Goal: Information Seeking & Learning: Learn about a topic

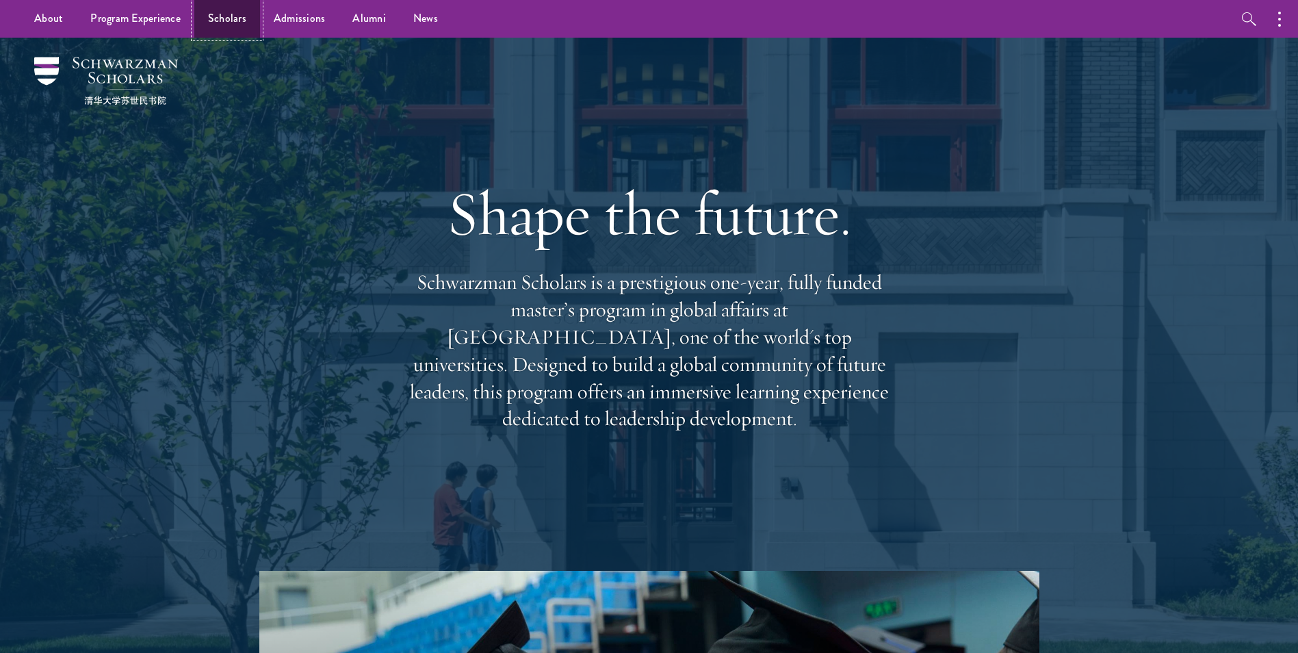
click at [220, 15] on link "Scholars" at bounding box center [227, 19] width 66 height 38
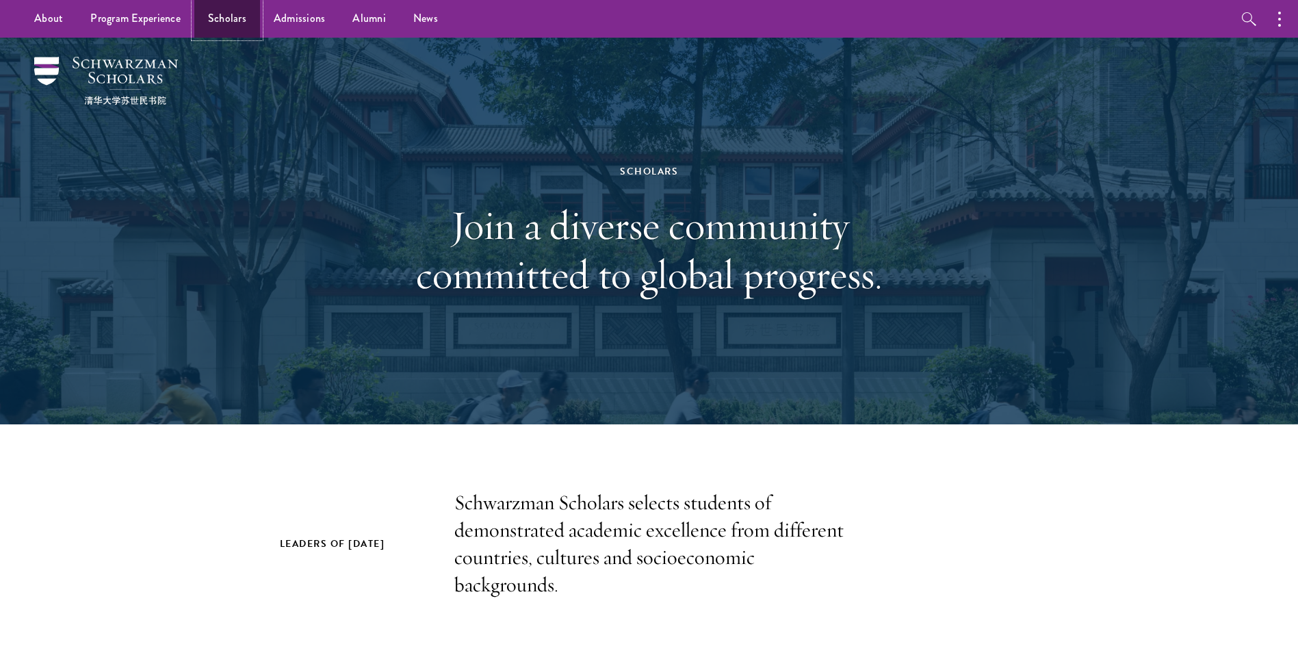
click at [208, 8] on link "Scholars" at bounding box center [227, 19] width 66 height 38
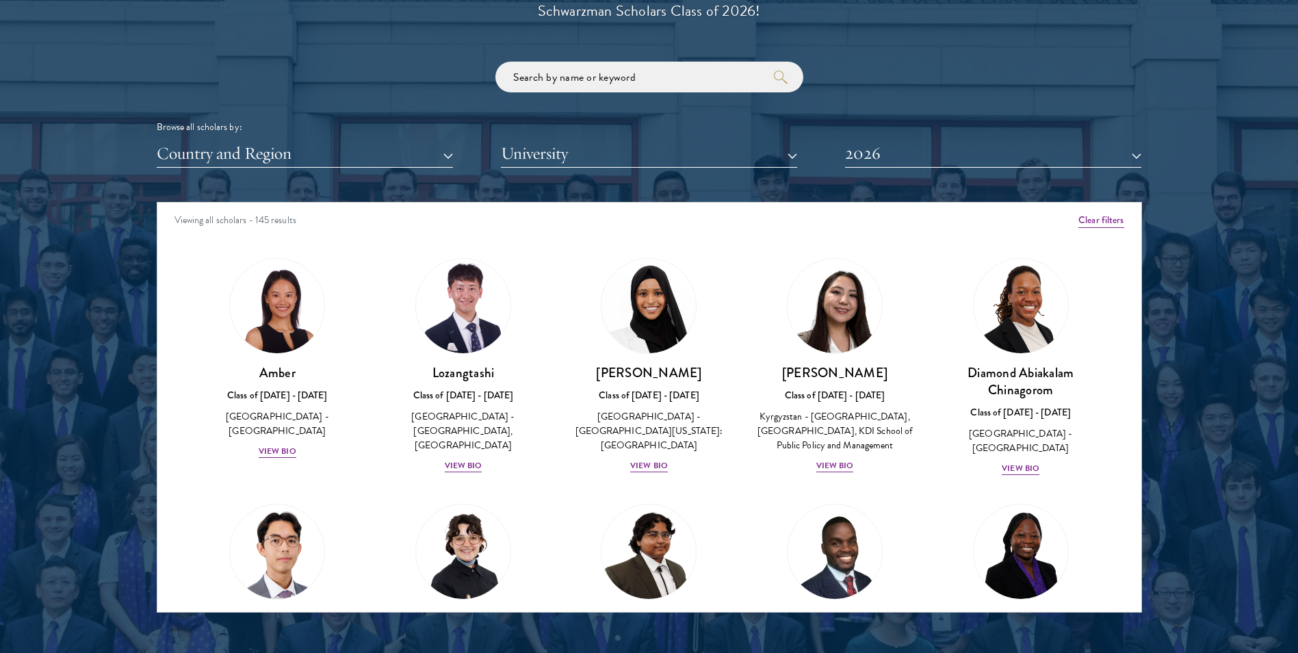
scroll to position [1641, 0]
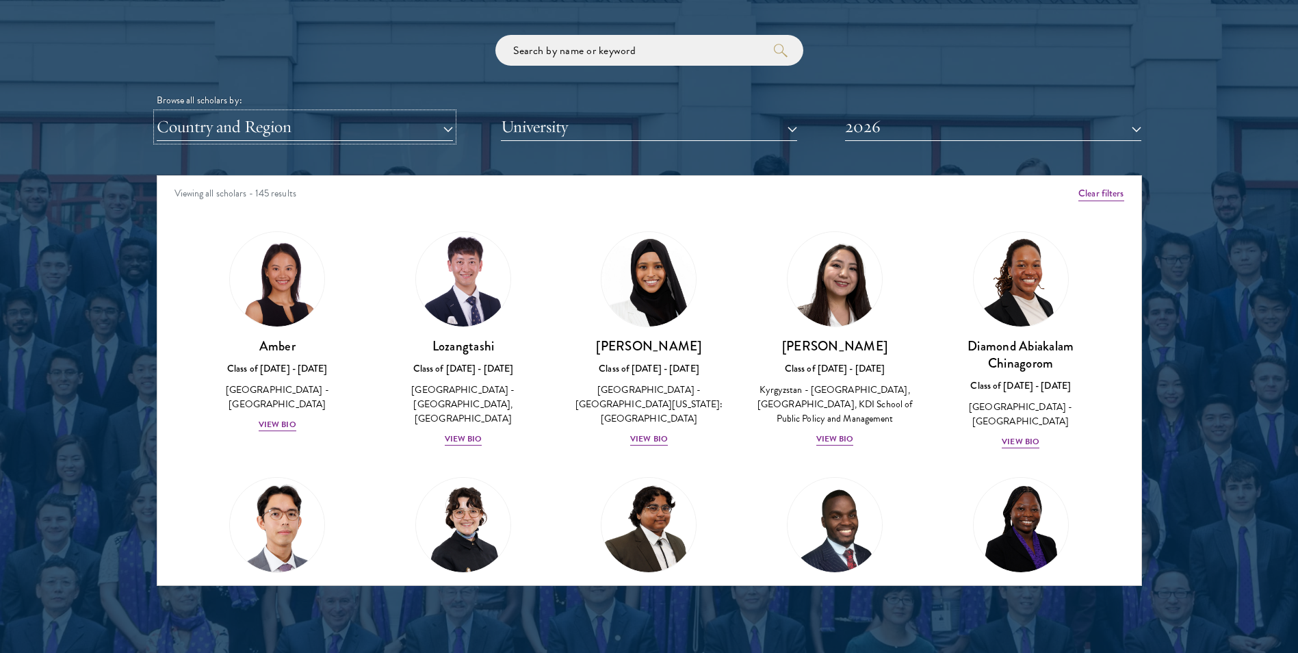
click at [390, 133] on button "Country and Region" at bounding box center [305, 127] width 296 height 28
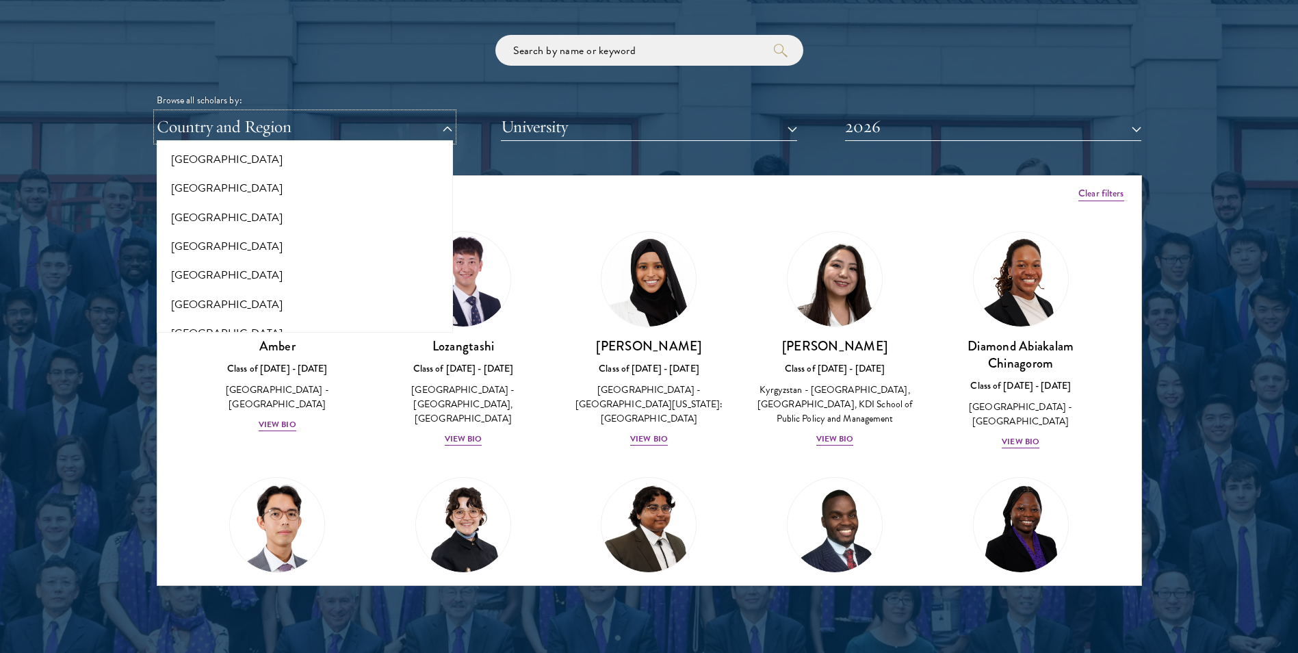
scroll to position [2868, 0]
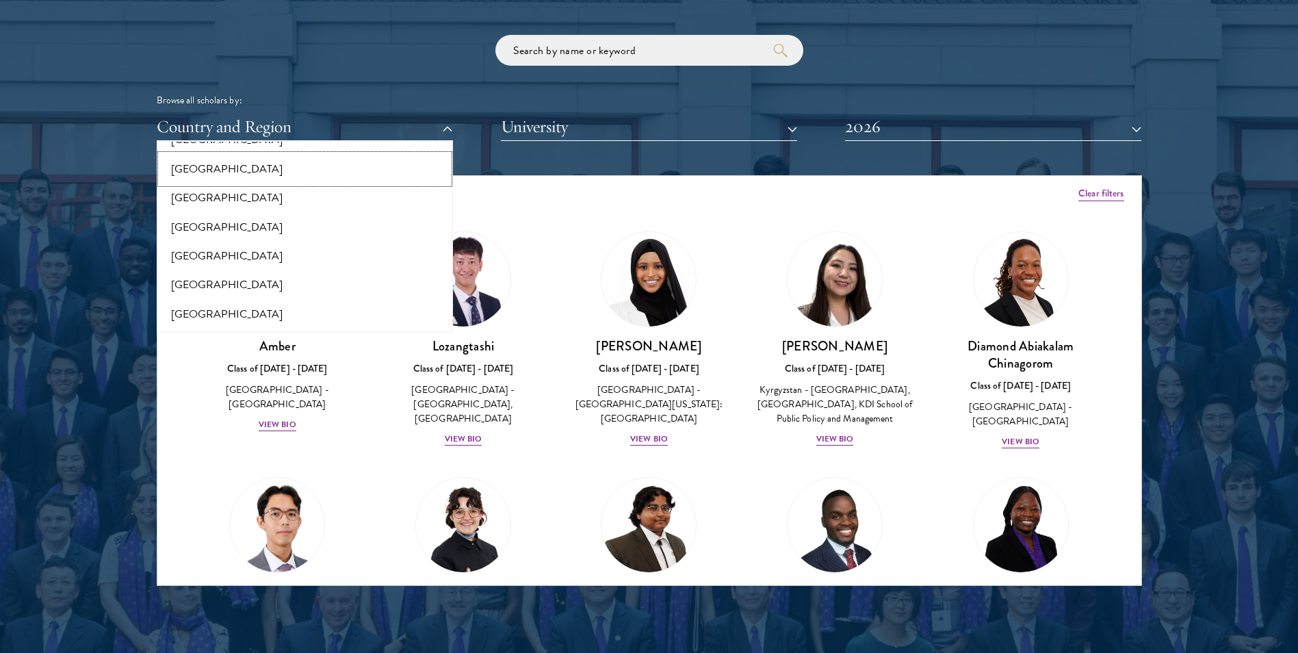
click at [352, 172] on button "[GEOGRAPHIC_DATA]" at bounding box center [305, 169] width 288 height 29
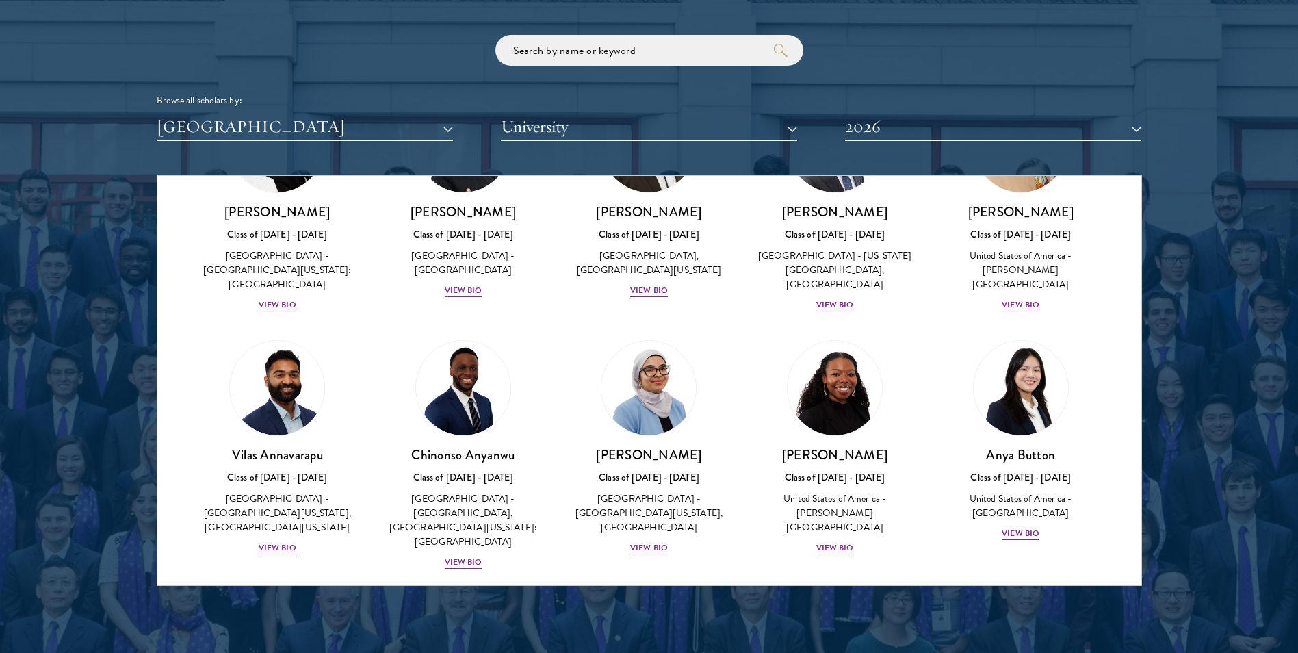
scroll to position [137, 0]
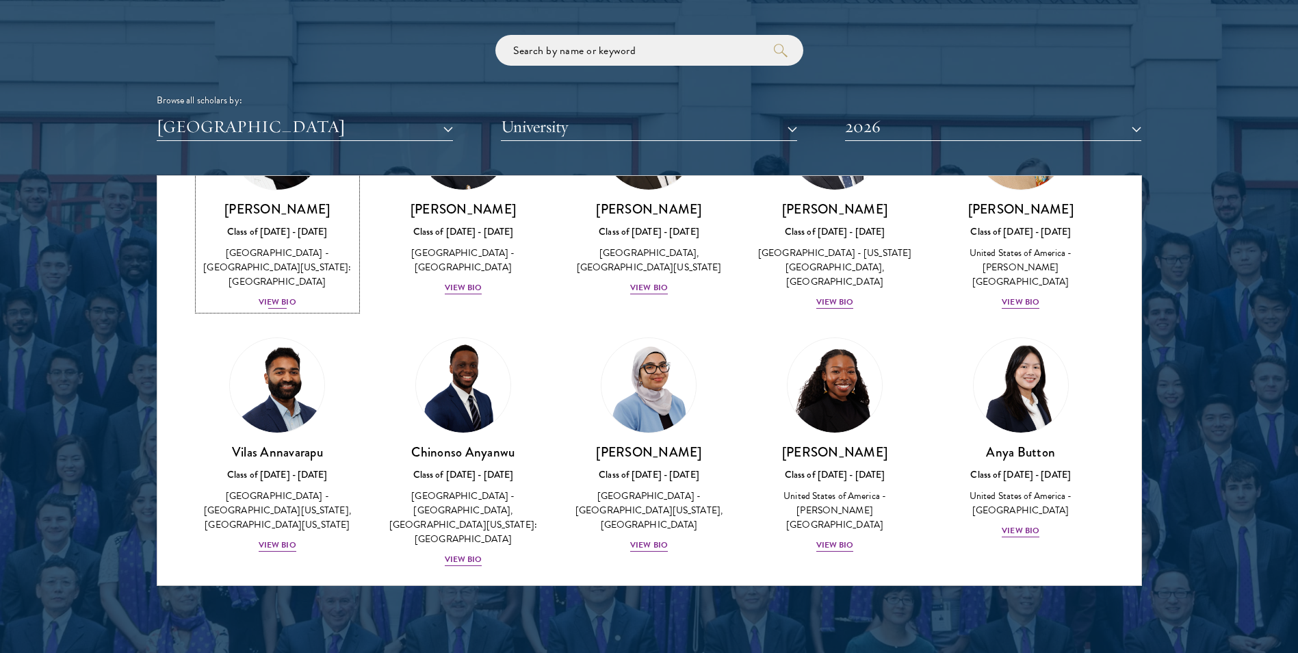
click at [293, 296] on div "View Bio" at bounding box center [278, 302] width 38 height 13
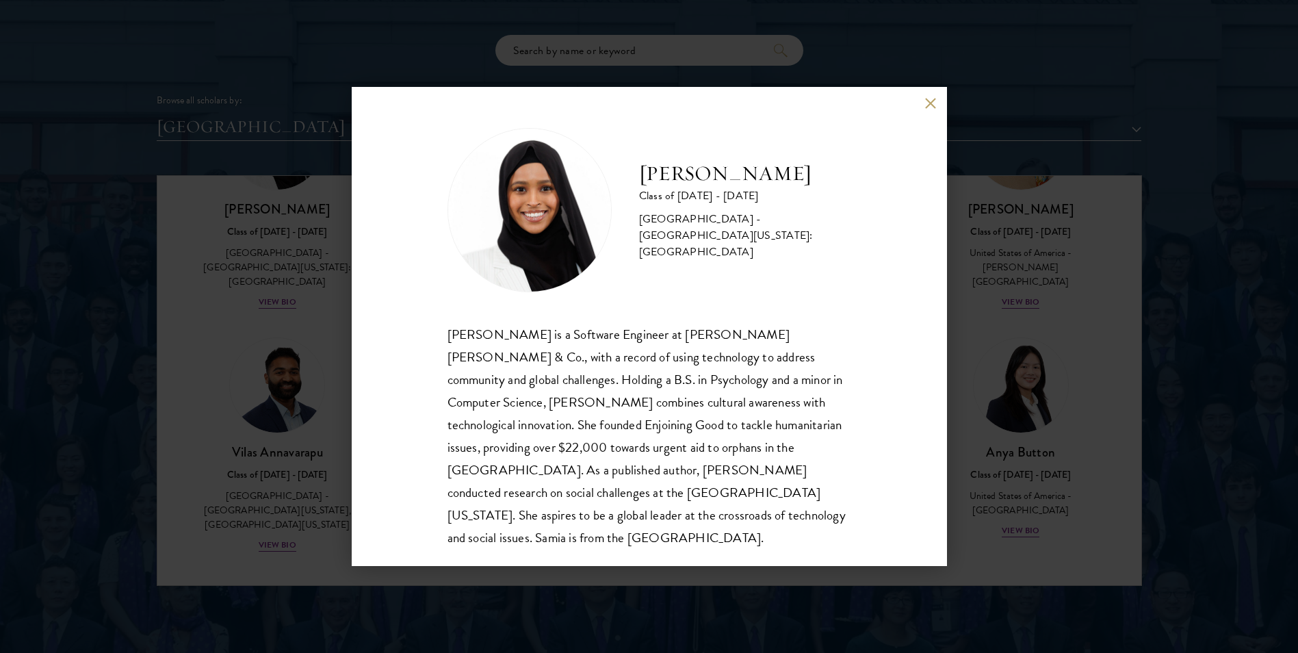
click at [931, 101] on button at bounding box center [931, 103] width 12 height 12
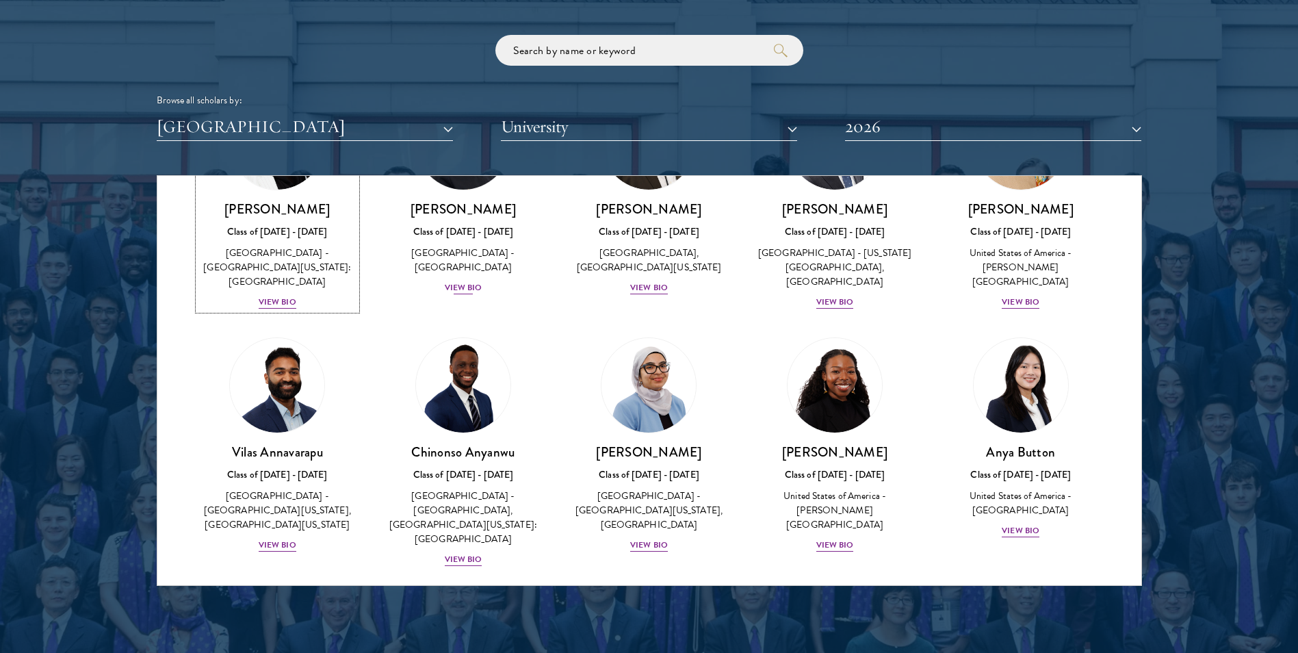
scroll to position [55, 0]
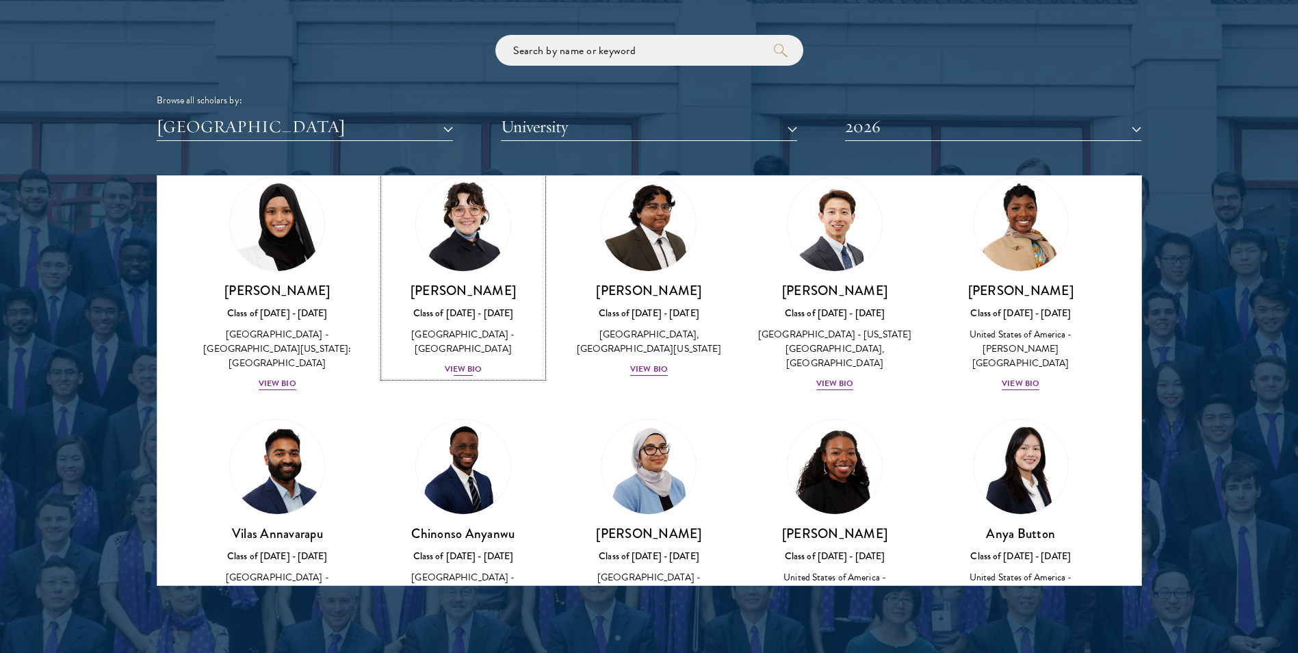
click at [475, 367] on div "View Bio" at bounding box center [464, 369] width 38 height 13
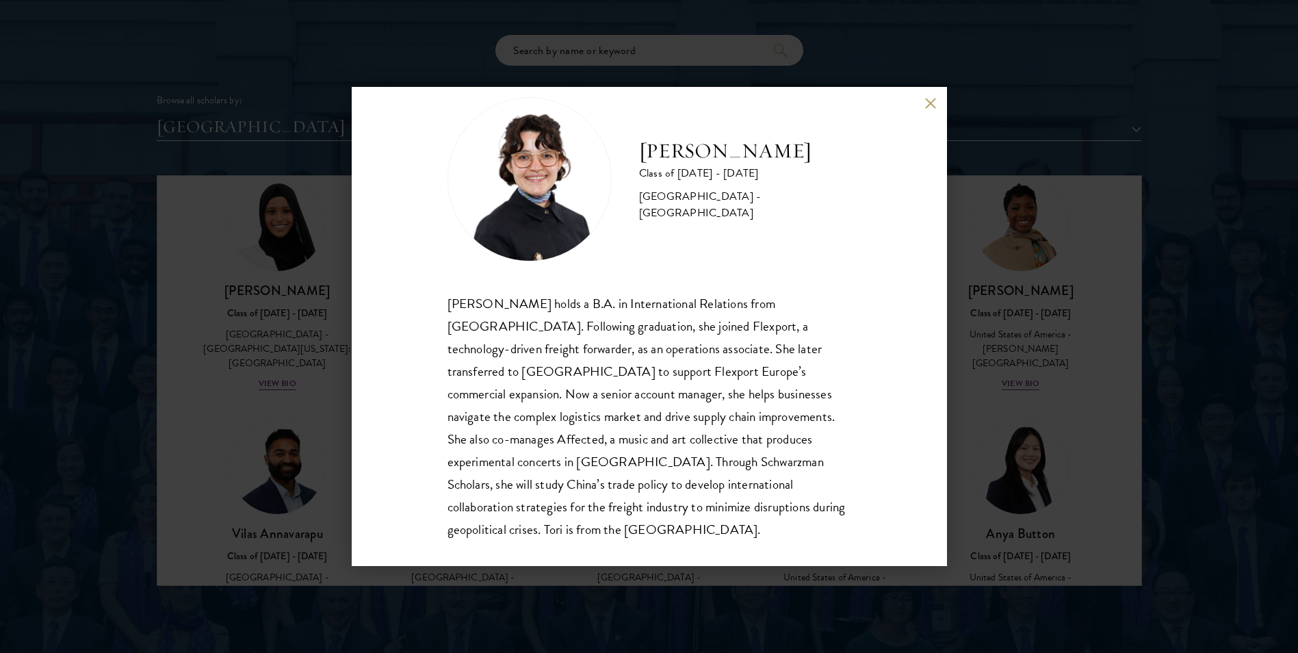
scroll to position [47, 0]
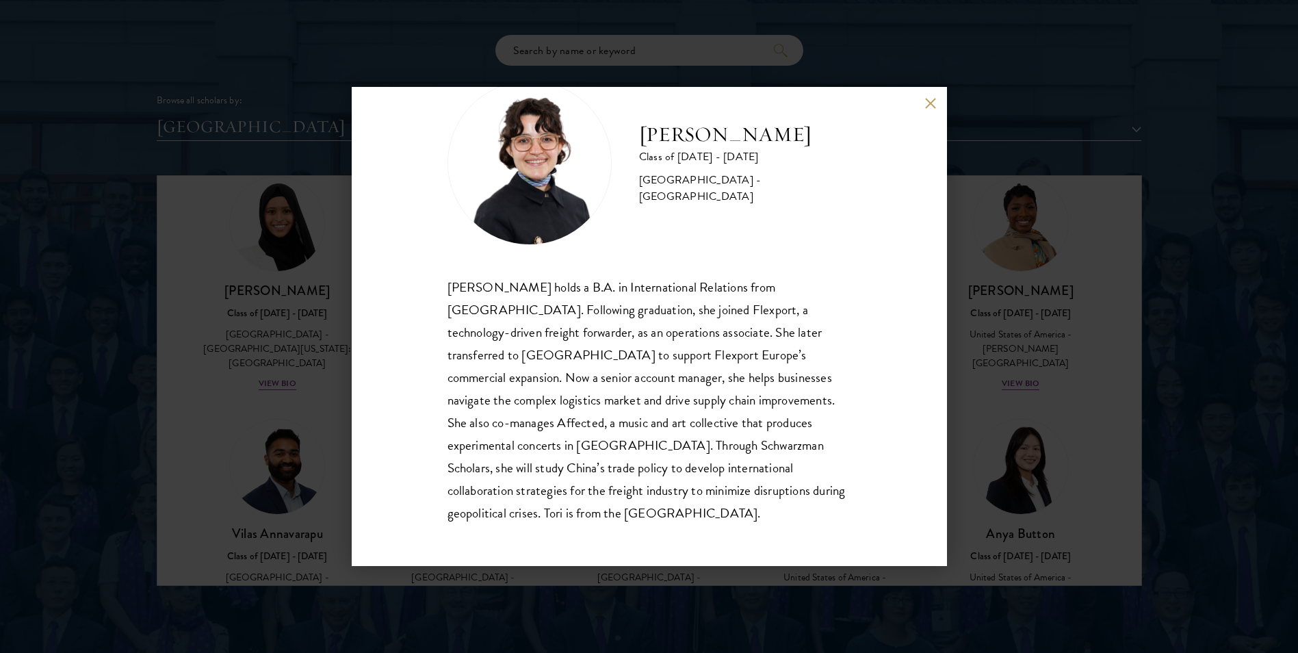
drag, startPoint x: 930, startPoint y: 102, endPoint x: 884, endPoint y: 142, distance: 61.1
click at [930, 103] on button at bounding box center [931, 103] width 12 height 12
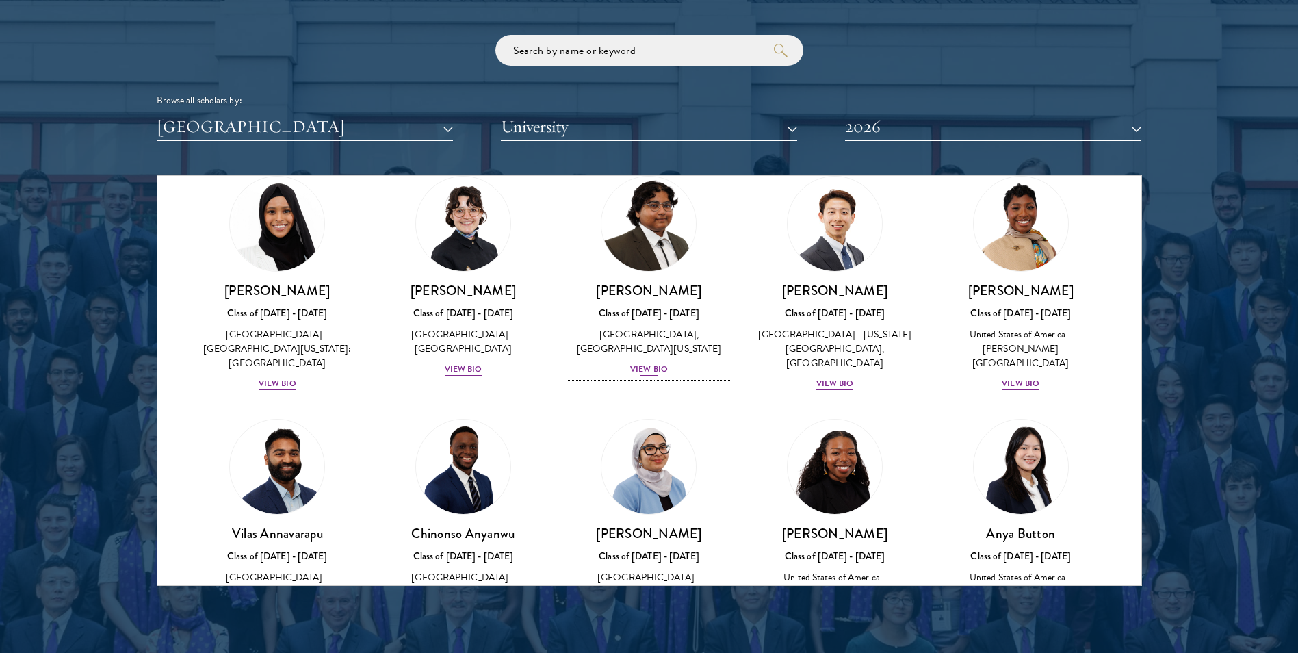
click at [662, 371] on div "View Bio" at bounding box center [649, 369] width 38 height 13
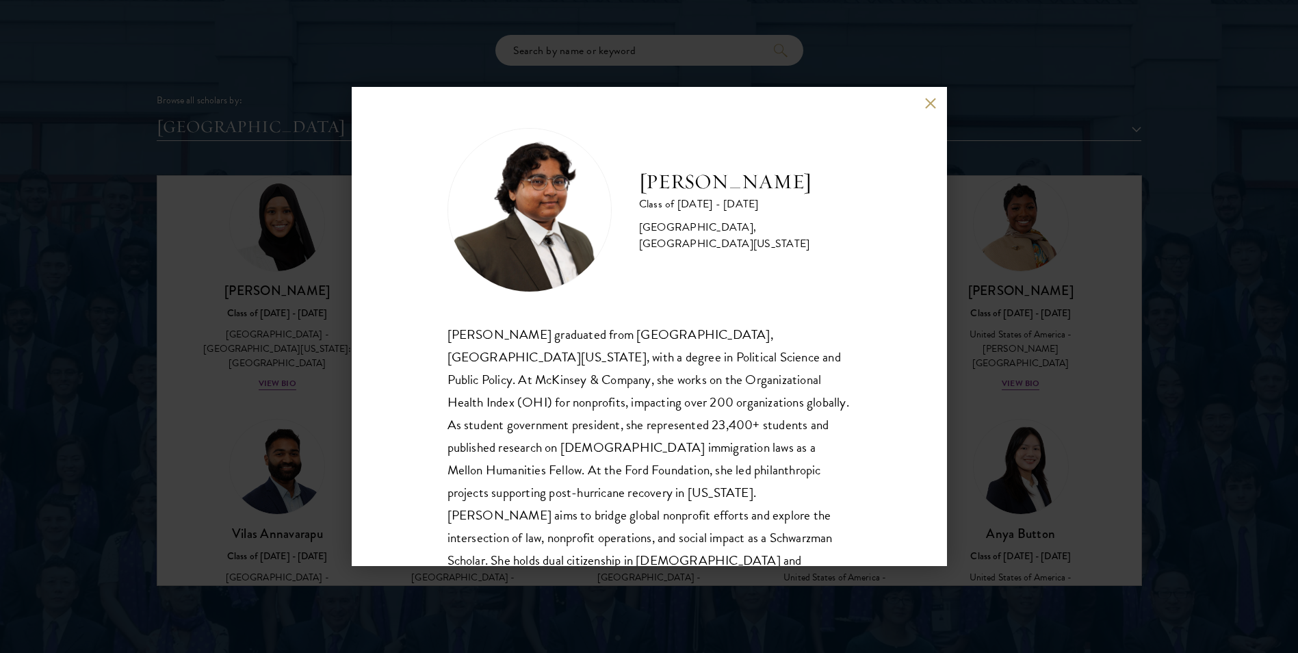
scroll to position [47, 0]
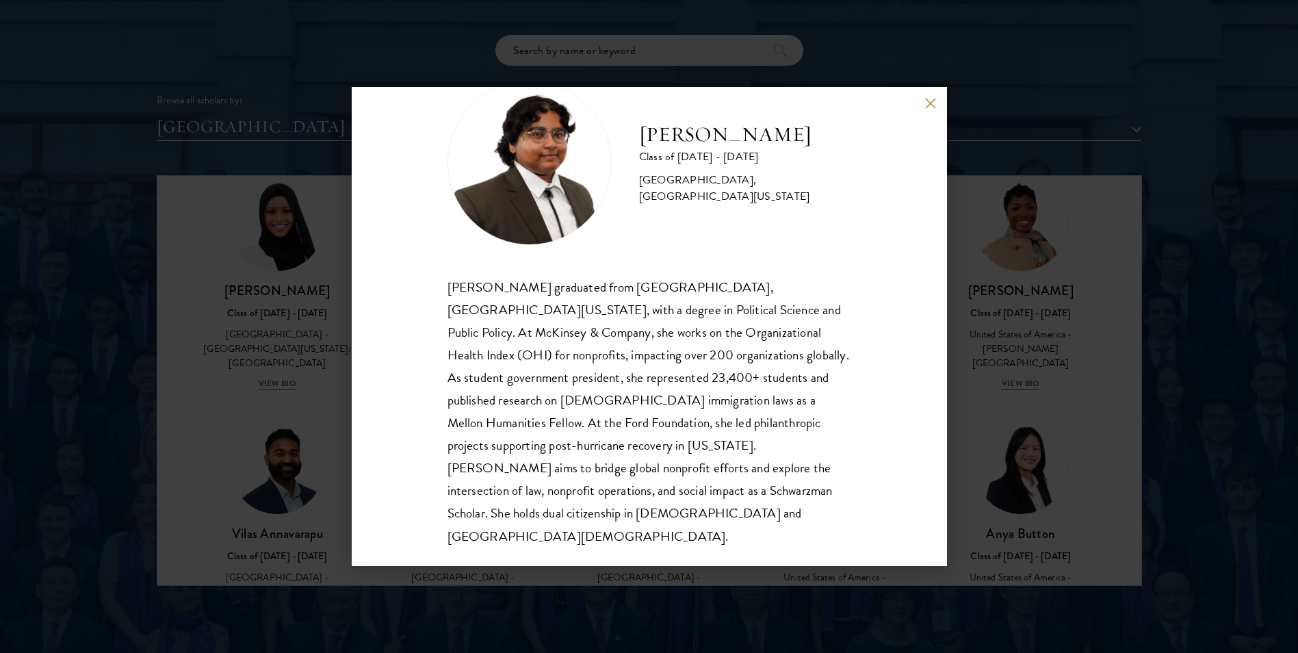
click at [923, 101] on div "[PERSON_NAME] Class of [DATE] - [DATE] [GEOGRAPHIC_DATA] - [GEOGRAPHIC_DATA], […" at bounding box center [649, 326] width 595 height 479
click at [932, 109] on div "[PERSON_NAME] Class of [DATE] - [DATE] [GEOGRAPHIC_DATA] - [GEOGRAPHIC_DATA], […" at bounding box center [649, 326] width 595 height 479
click at [932, 105] on button at bounding box center [931, 103] width 12 height 12
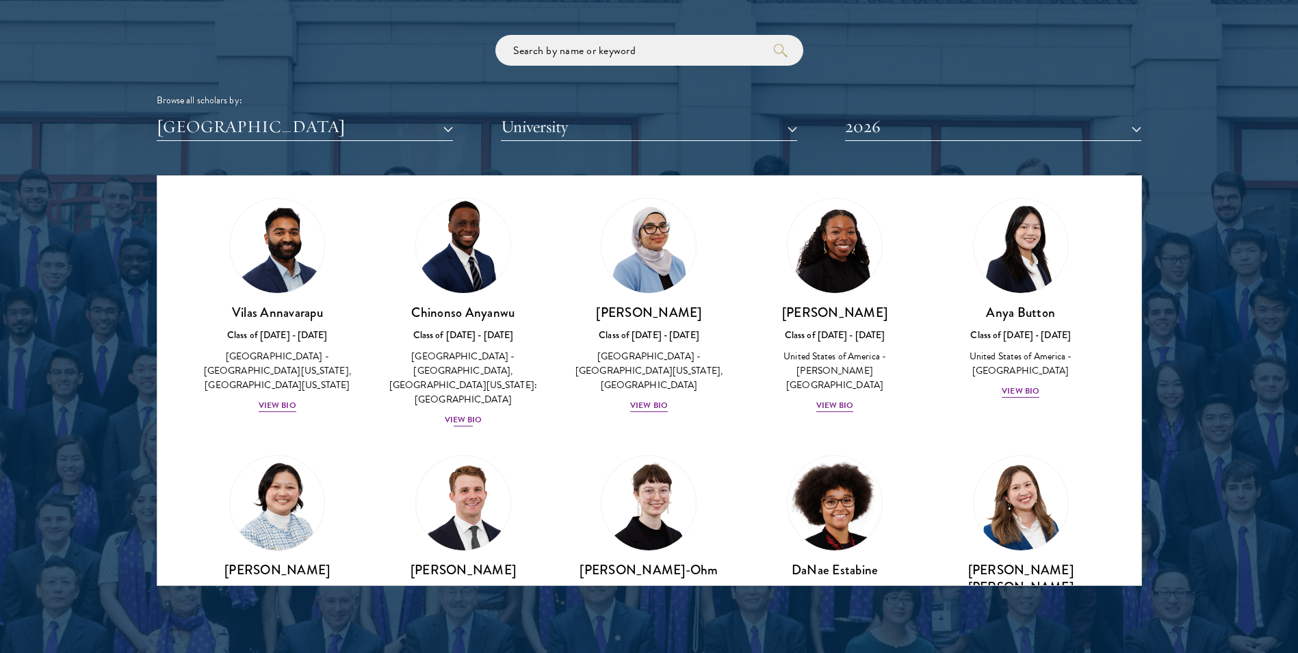
scroll to position [261, 0]
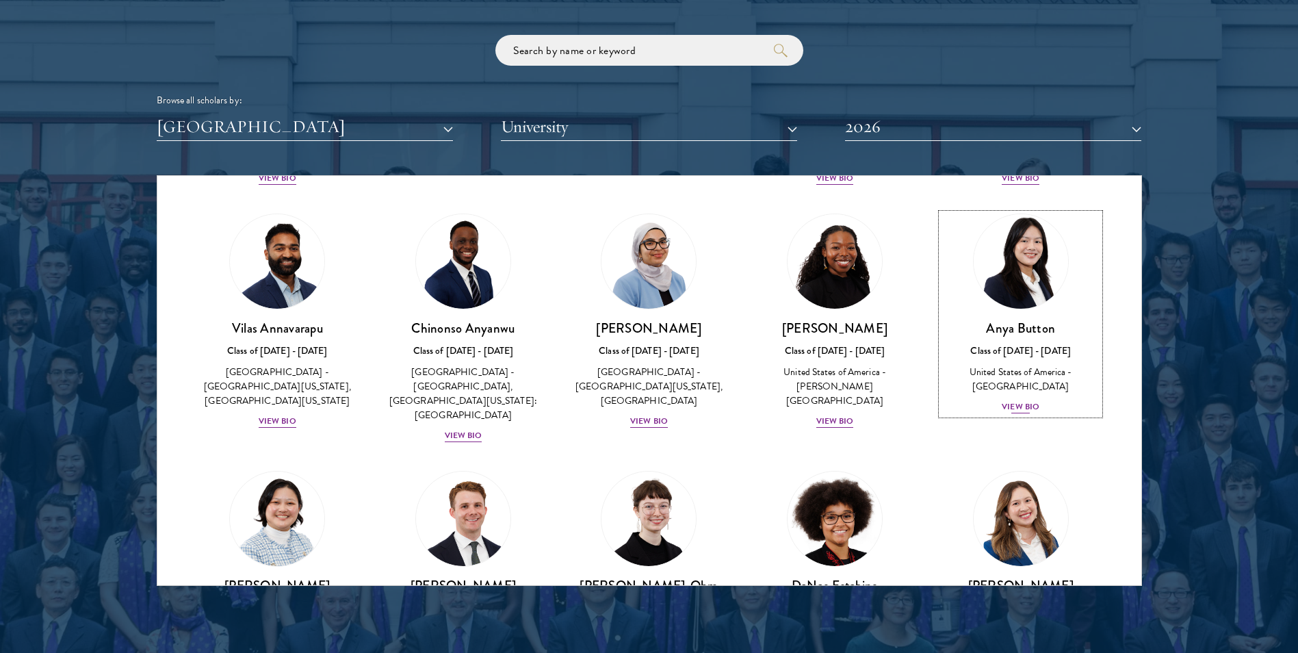
click at [1006, 403] on div "View Bio" at bounding box center [1020, 406] width 38 height 13
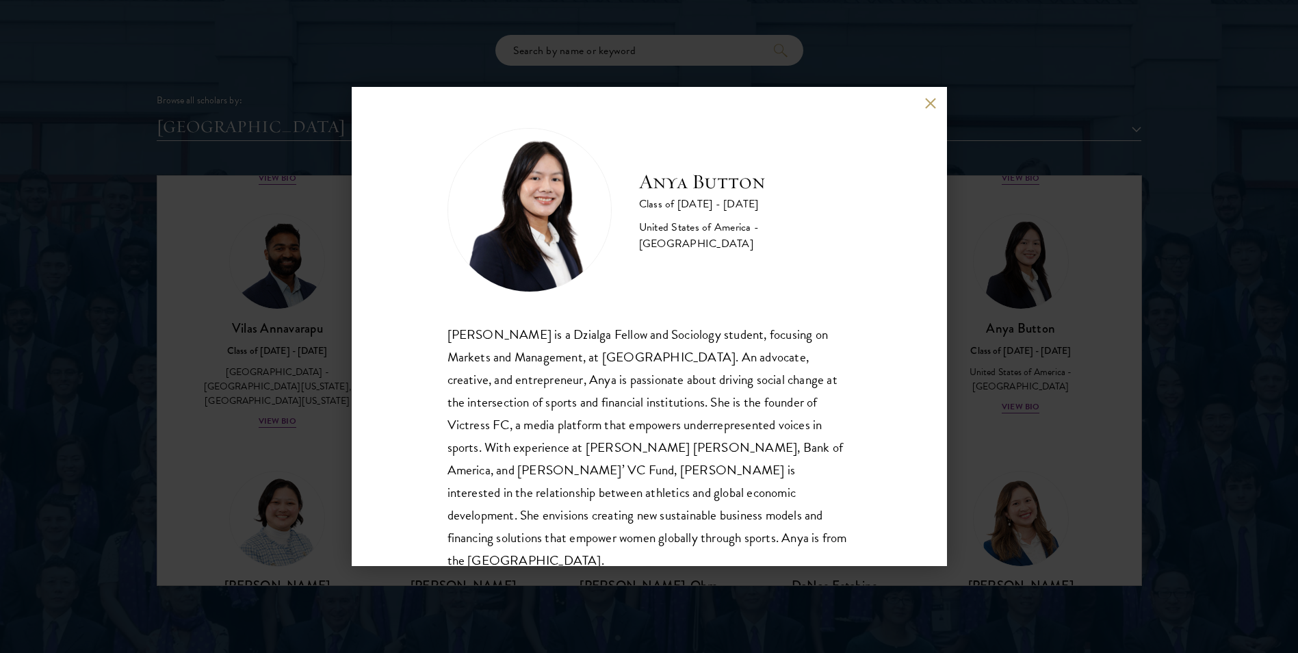
click at [1036, 324] on div "Anya Button Class of [DATE] - [DATE] [GEOGRAPHIC_DATA] - [GEOGRAPHIC_DATA] [PER…" at bounding box center [649, 326] width 1298 height 653
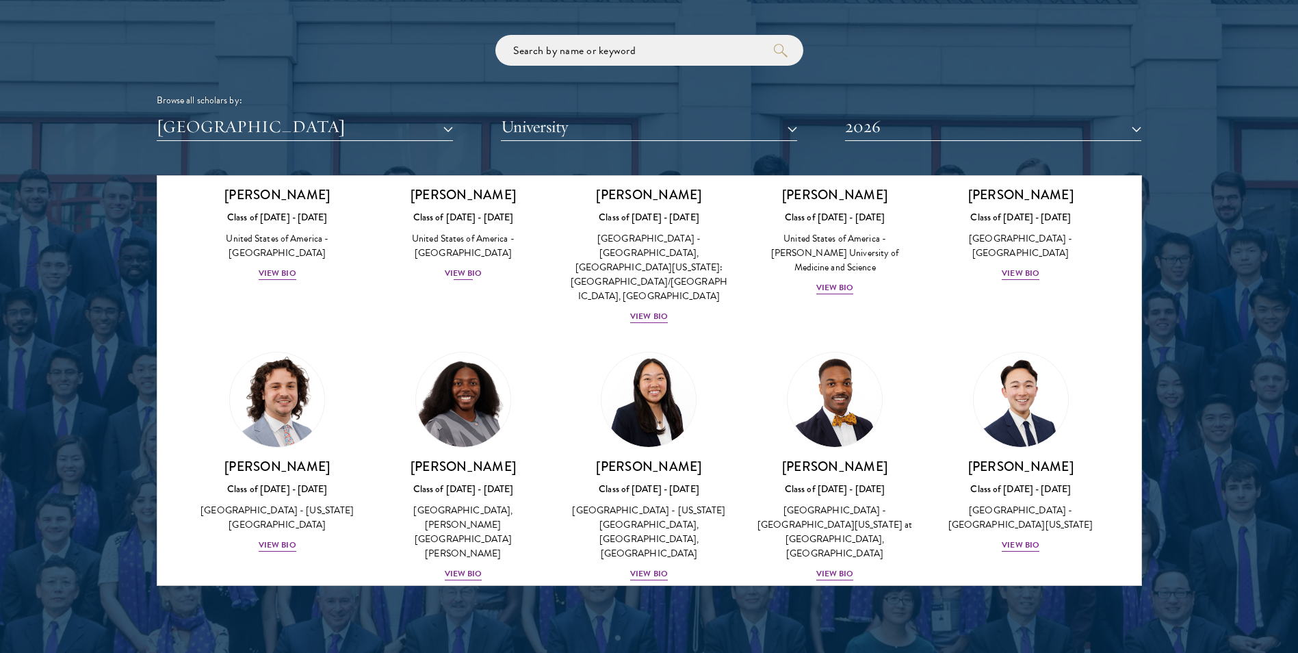
scroll to position [980, 0]
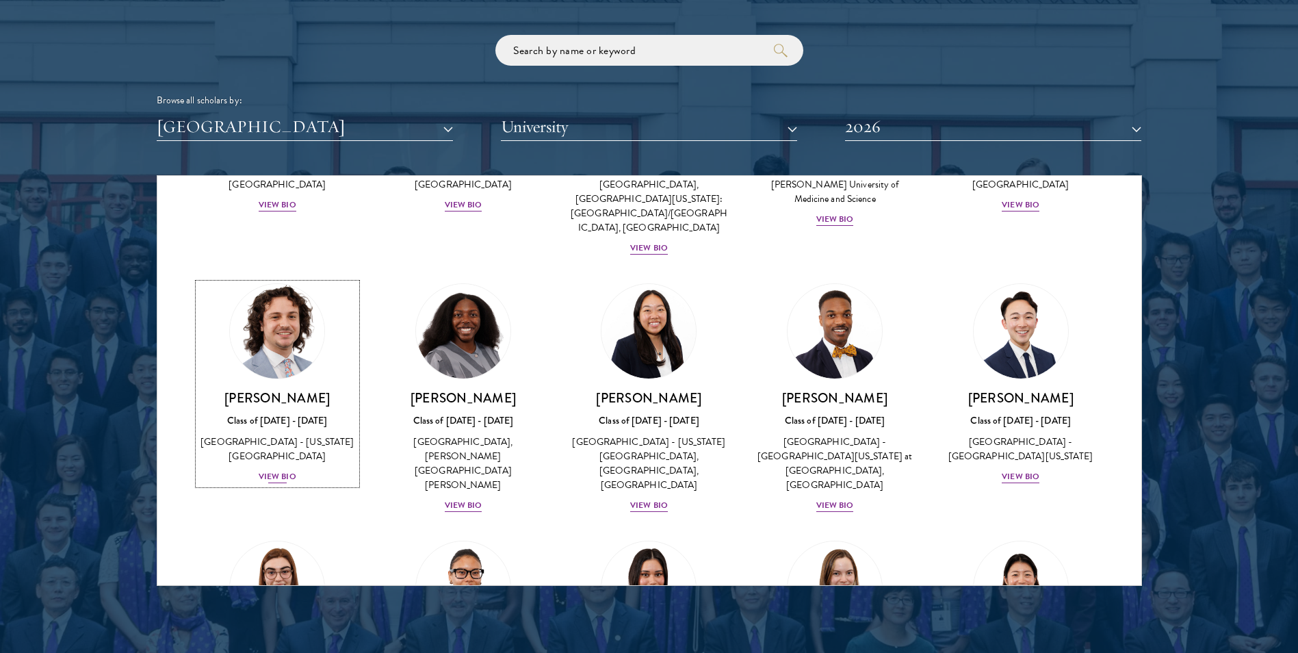
click at [276, 470] on div "View Bio" at bounding box center [278, 476] width 38 height 13
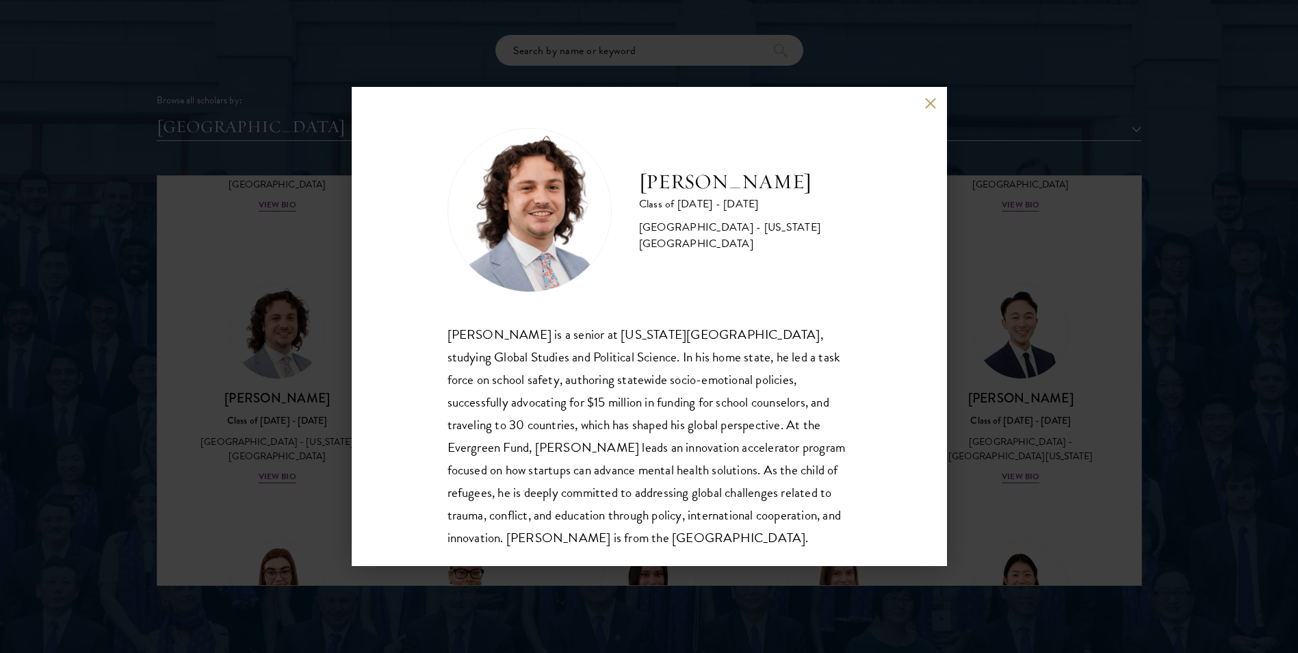
click at [358, 381] on div "[PERSON_NAME] Class of [DATE] - [DATE] [GEOGRAPHIC_DATA] - [US_STATE][GEOGRAPHI…" at bounding box center [649, 326] width 595 height 479
click at [302, 384] on div "[PERSON_NAME] Class of [DATE] - [DATE] [GEOGRAPHIC_DATA] - [US_STATE][GEOGRAPHI…" at bounding box center [649, 326] width 1298 height 653
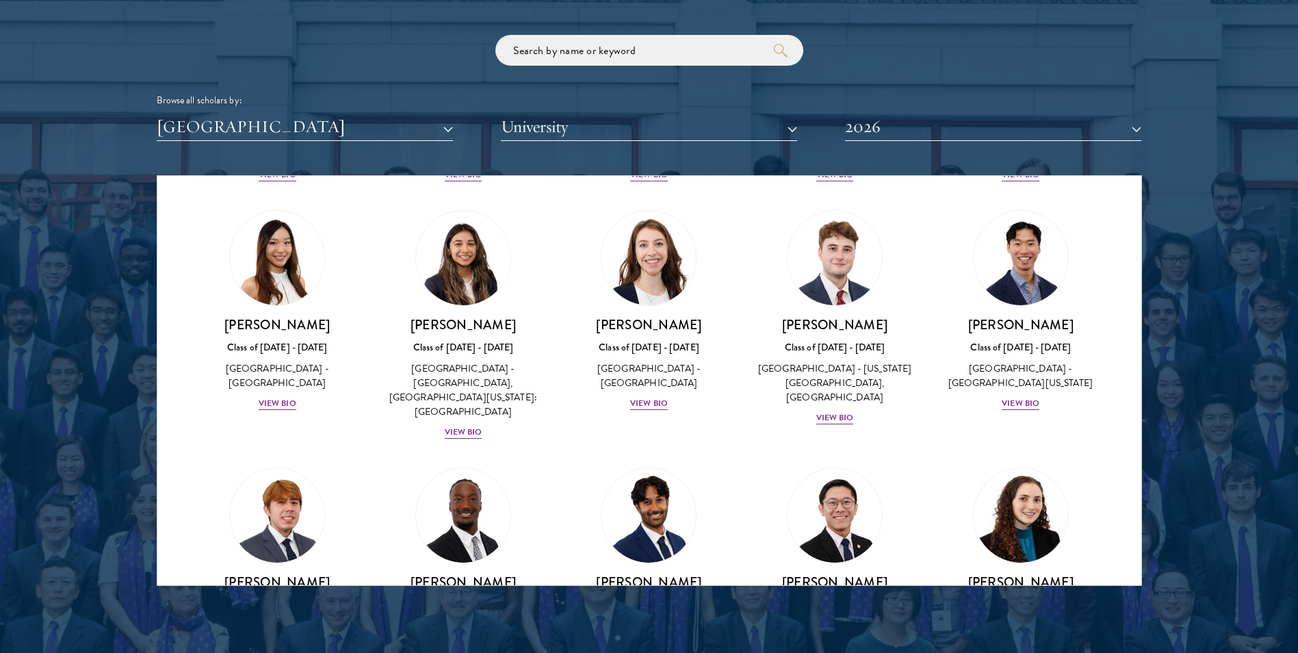
scroll to position [1470, 0]
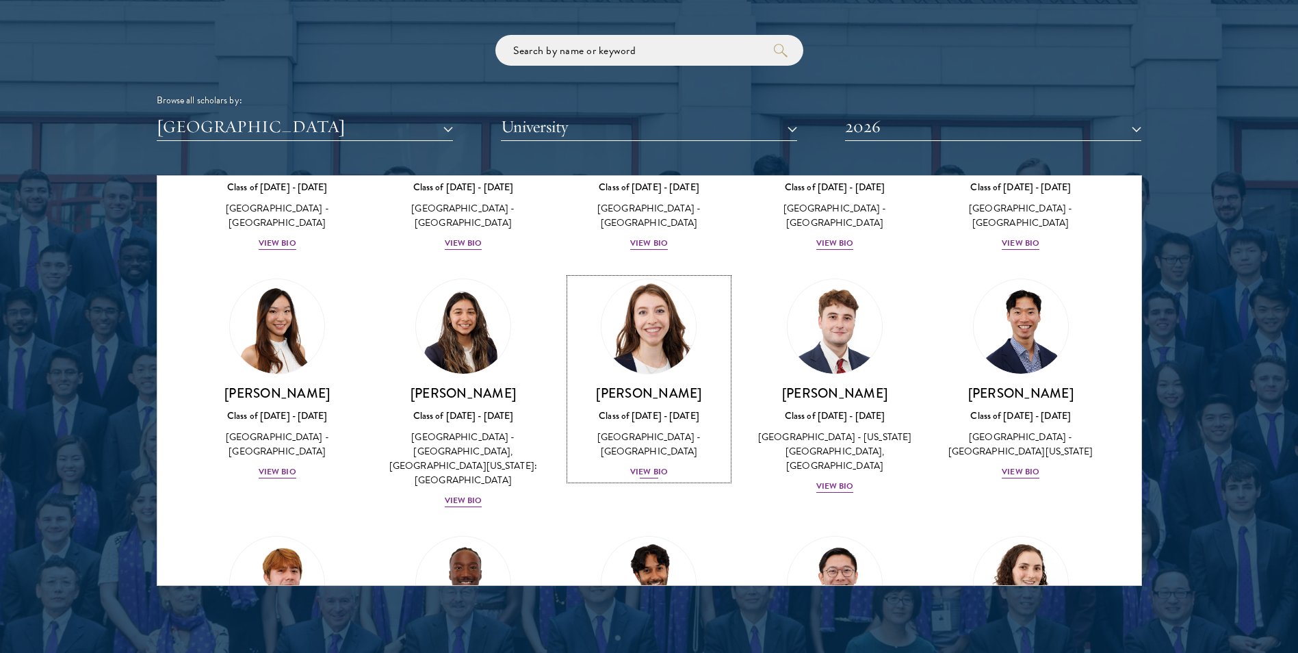
click at [648, 465] on div "View Bio" at bounding box center [649, 471] width 38 height 13
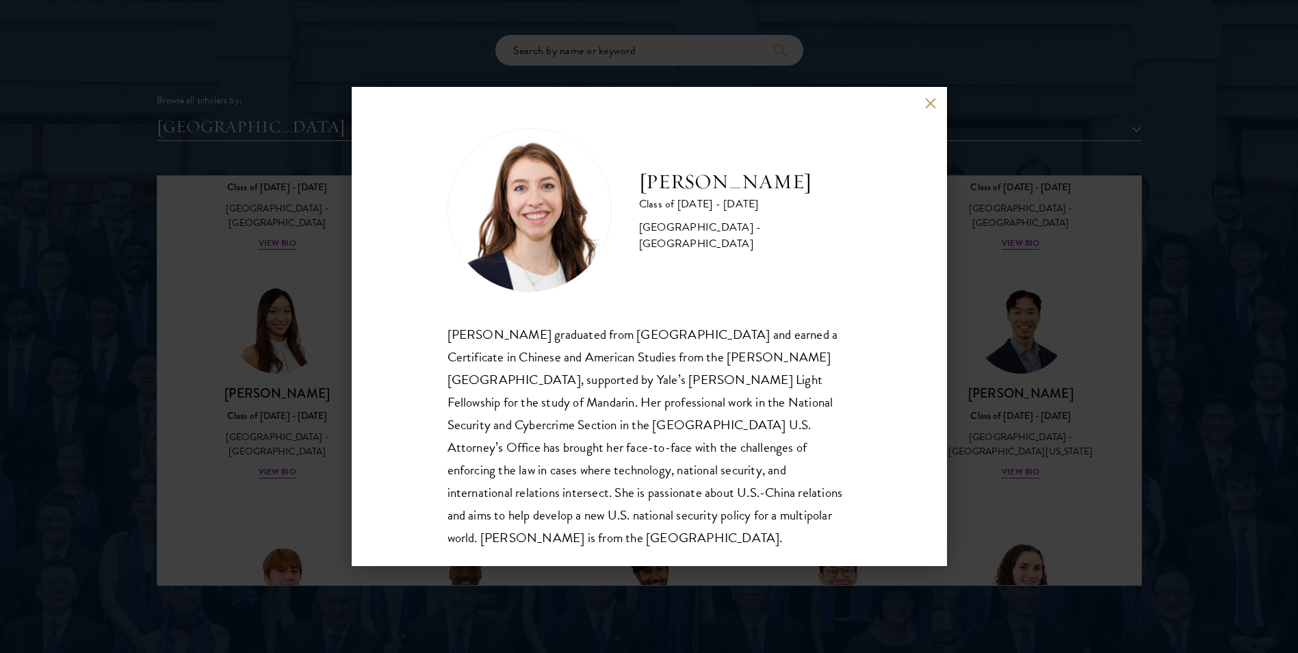
click at [1045, 436] on div "[PERSON_NAME] Class of [DATE] - [DATE] [GEOGRAPHIC_DATA] - [GEOGRAPHIC_DATA] [P…" at bounding box center [649, 326] width 1298 height 653
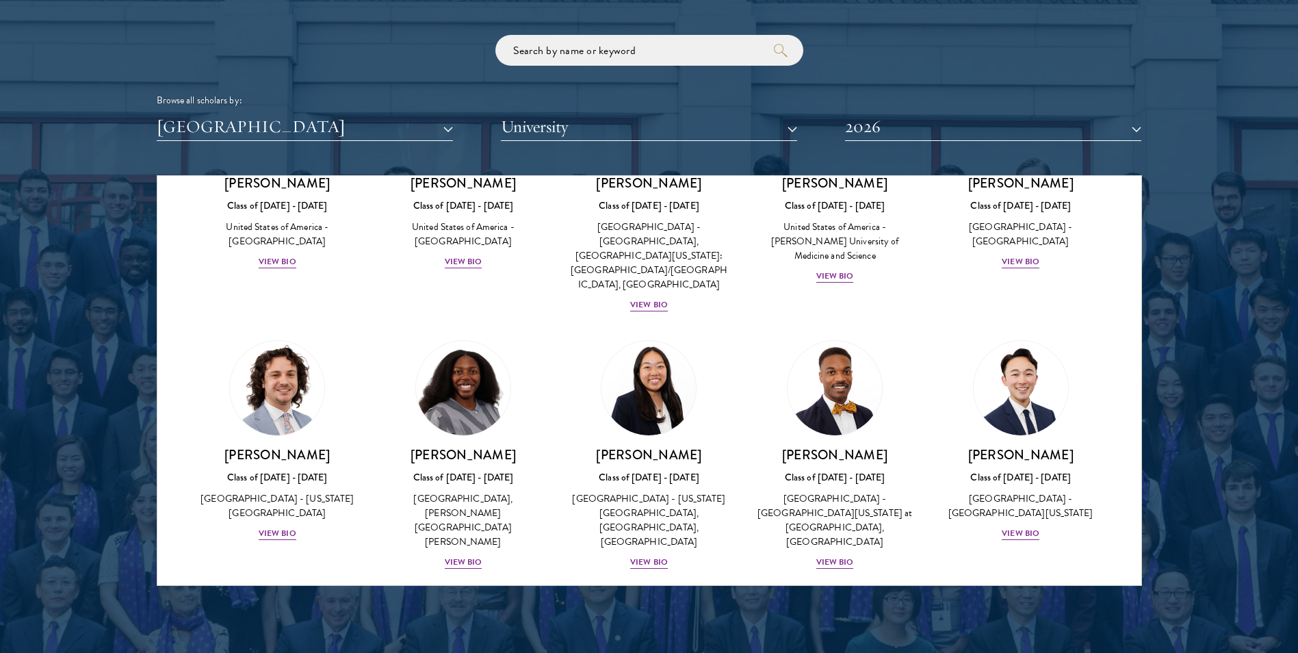
scroll to position [1394, 0]
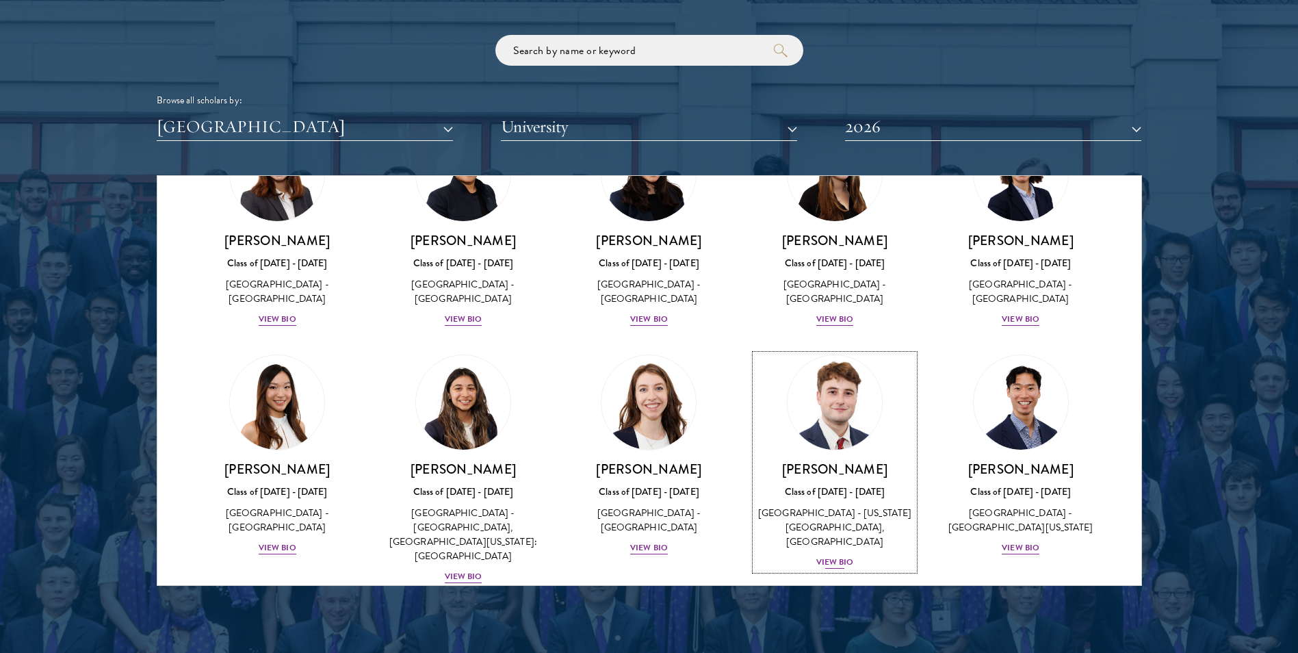
click at [820, 555] on div "View Bio" at bounding box center [835, 561] width 38 height 13
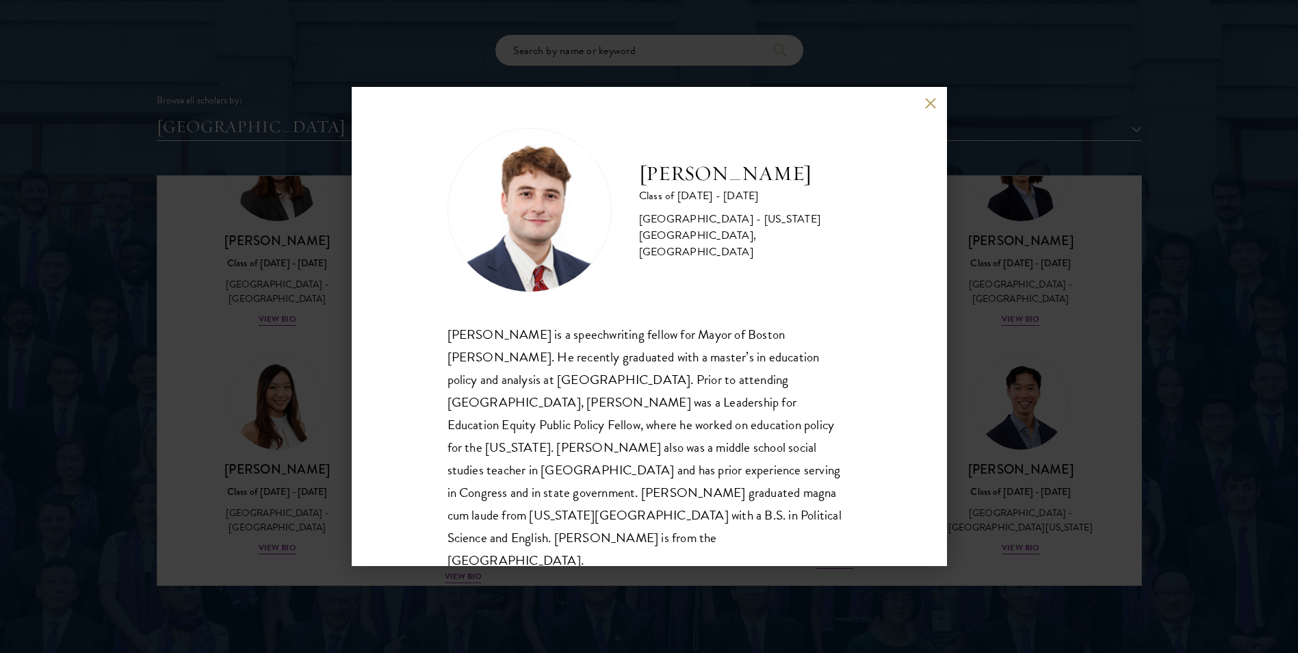
scroll to position [1, 0]
click at [1016, 272] on div "[PERSON_NAME] Class of [DATE] - [DATE] [GEOGRAPHIC_DATA] - [US_STATE][GEOGRAPHI…" at bounding box center [649, 326] width 1298 height 653
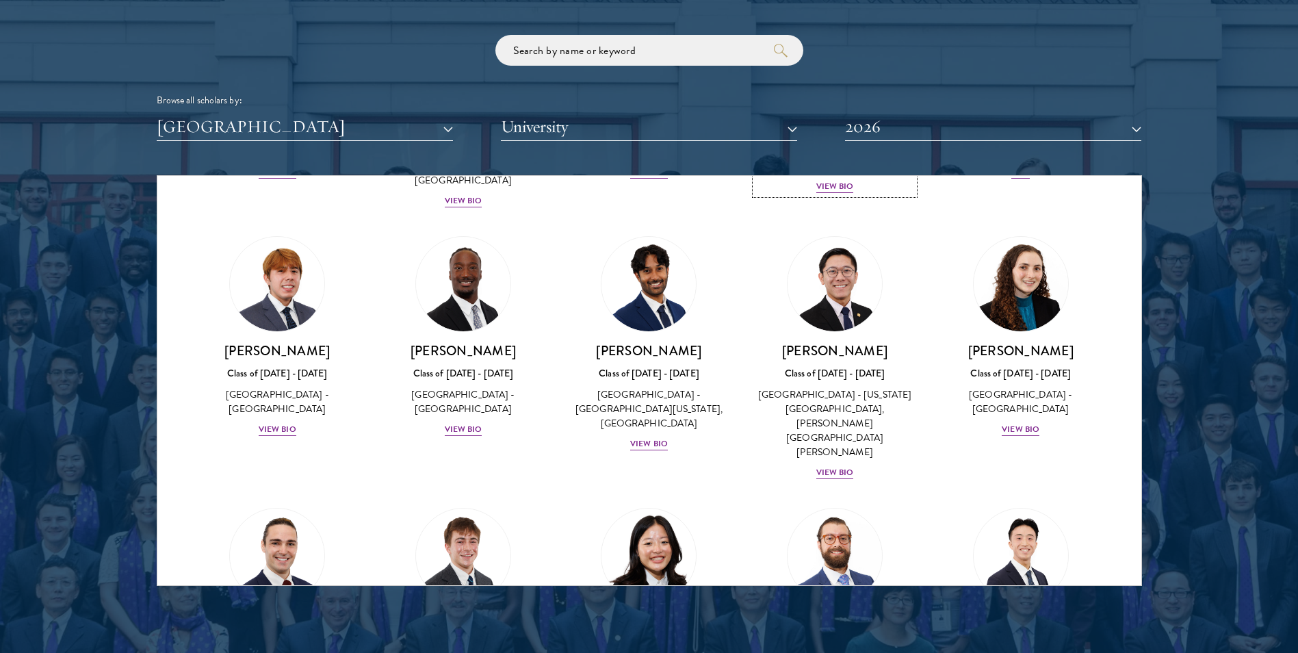
scroll to position [1805, 0]
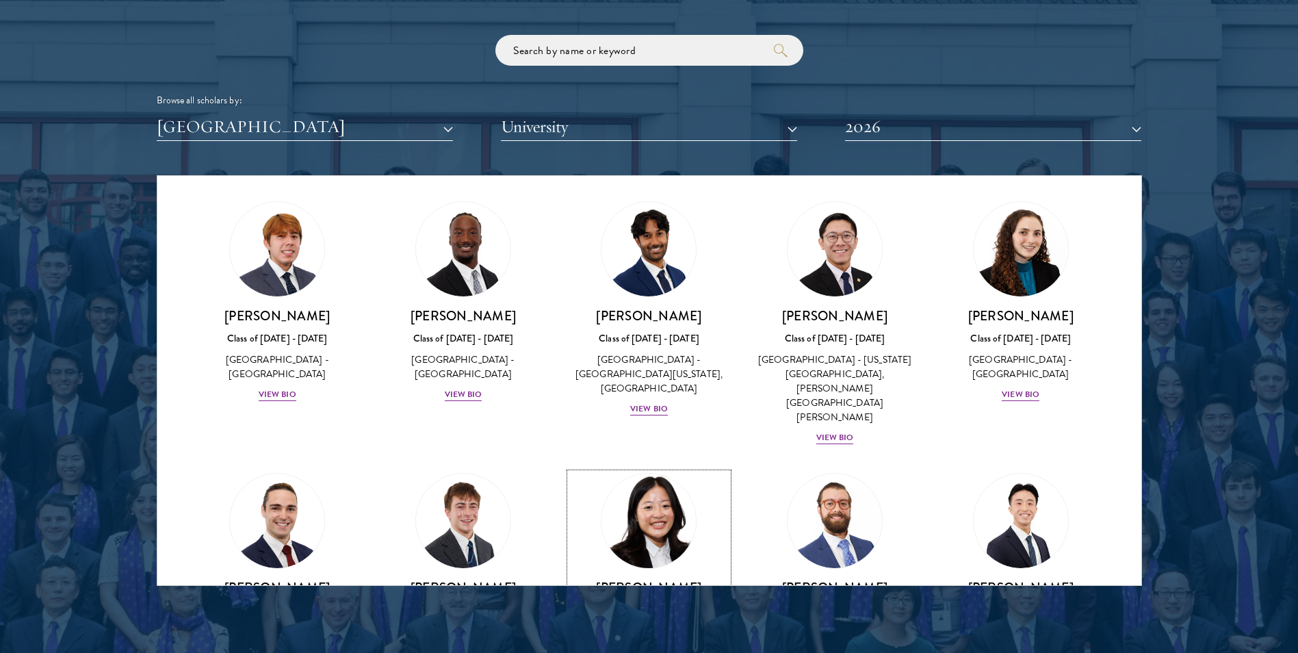
click at [637, 652] on div "View Bio" at bounding box center [649, 665] width 38 height 13
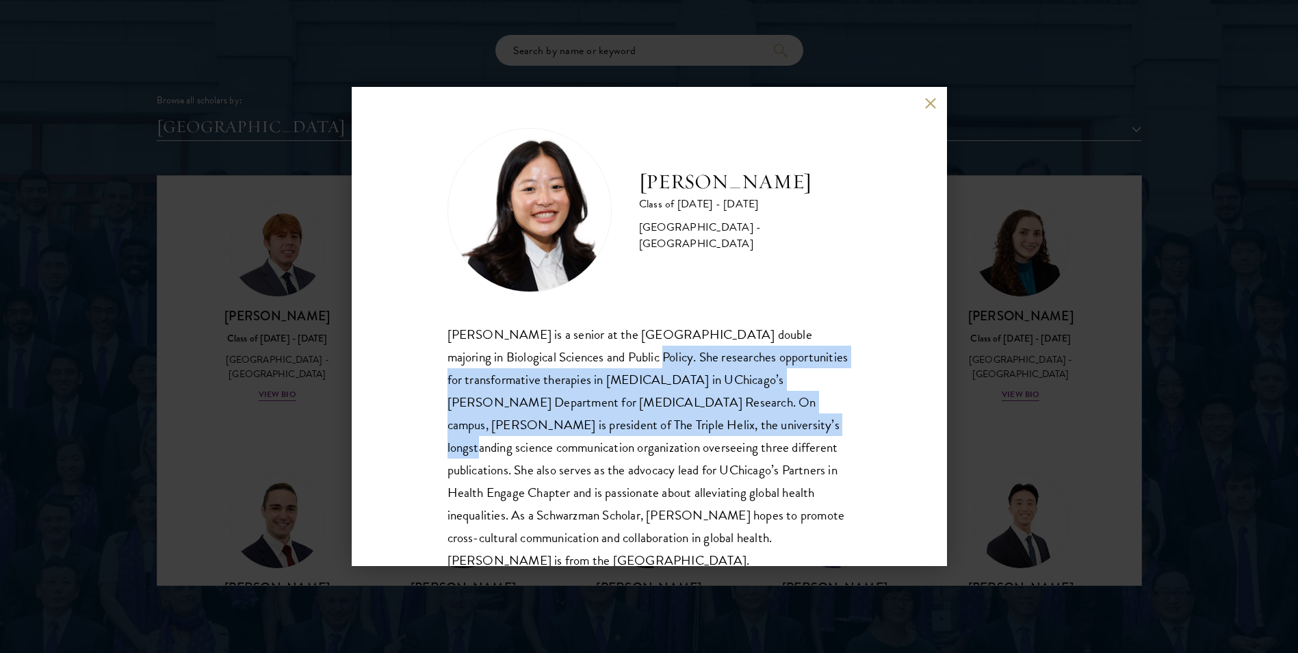
drag, startPoint x: 605, startPoint y: 353, endPoint x: 685, endPoint y: 435, distance: 114.7
click at [685, 435] on div "[PERSON_NAME] is a senior at the [GEOGRAPHIC_DATA] double majoring in Biologica…" at bounding box center [649, 447] width 404 height 249
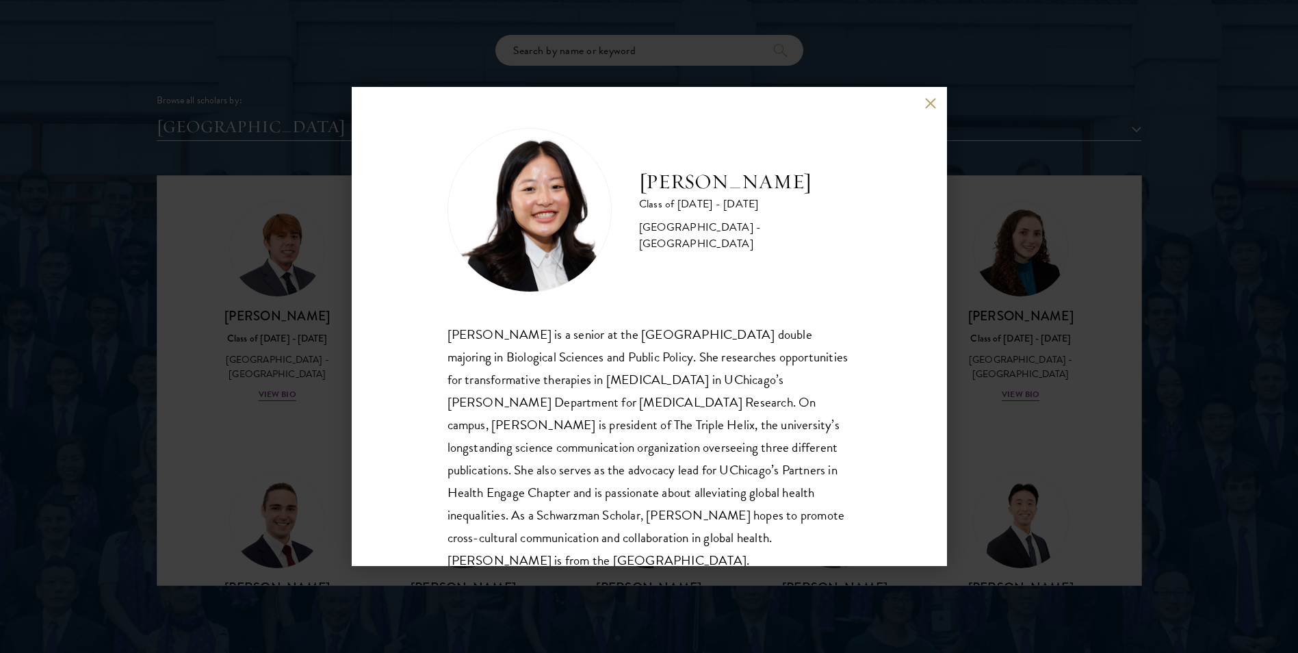
drag, startPoint x: 685, startPoint y: 435, endPoint x: 826, endPoint y: 479, distance: 147.6
click at [827, 477] on div "[PERSON_NAME] is a senior at the [GEOGRAPHIC_DATA] double majoring in Biologica…" at bounding box center [649, 447] width 404 height 249
click at [1022, 236] on div "[PERSON_NAME] Class of [DATE] - [DATE] [GEOGRAPHIC_DATA] - [GEOGRAPHIC_DATA] [P…" at bounding box center [649, 326] width 1298 height 653
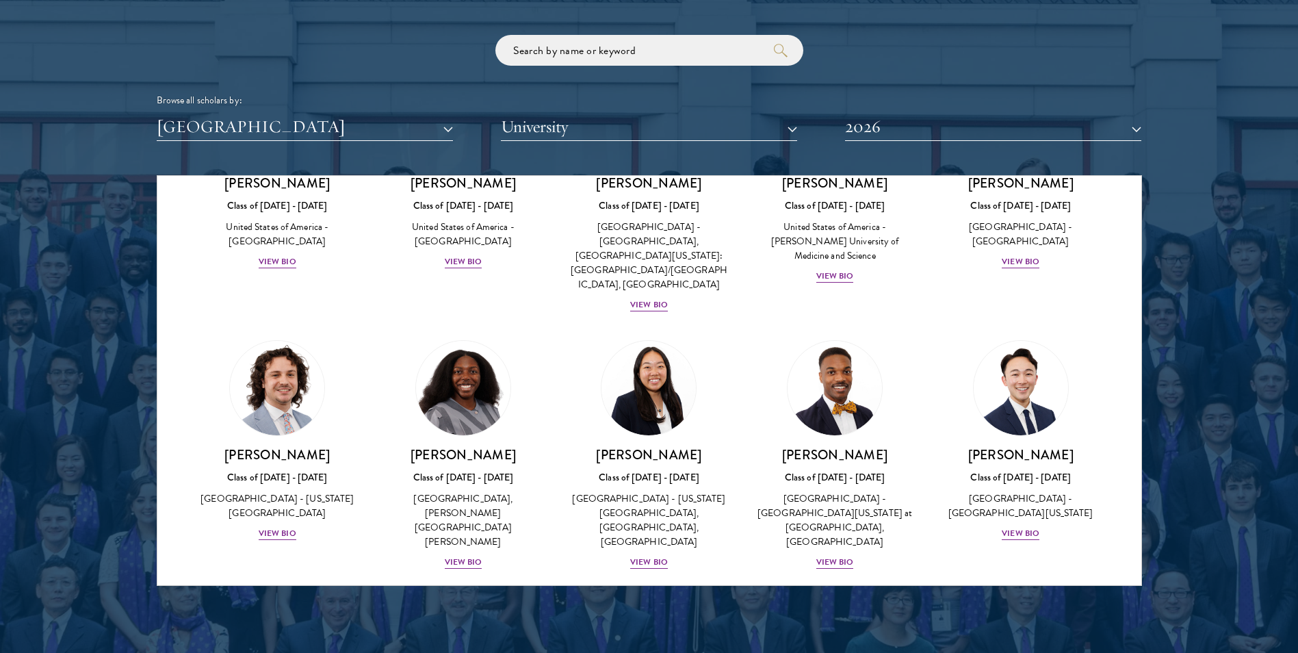
scroll to position [1880, 0]
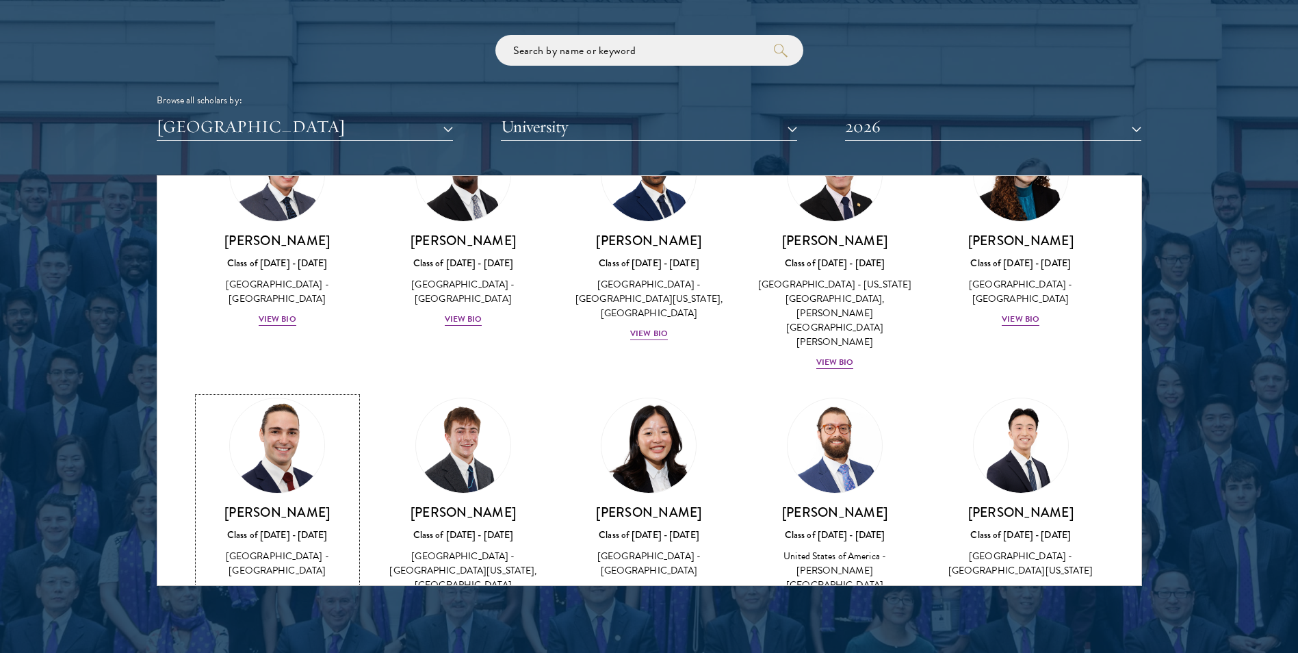
click at [289, 584] on div "View Bio" at bounding box center [278, 590] width 38 height 13
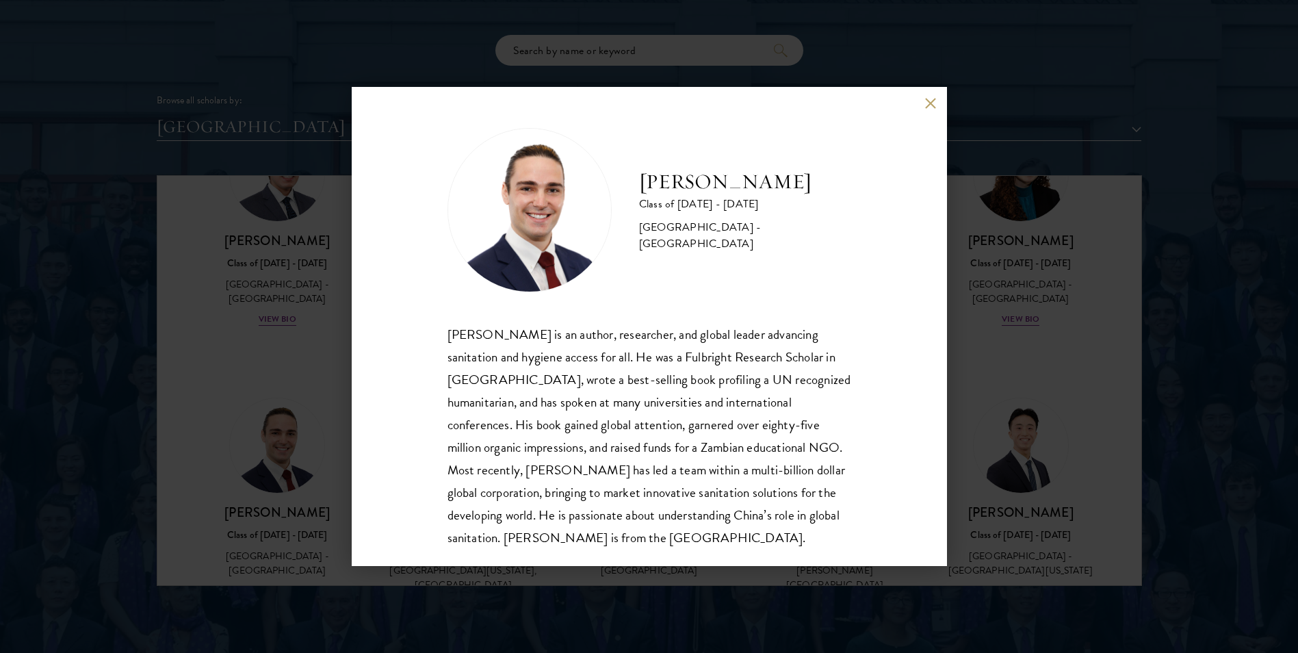
click at [1013, 389] on div "[PERSON_NAME] Class of [DATE] - [DATE] [GEOGRAPHIC_DATA] - [GEOGRAPHIC_DATA] [P…" at bounding box center [649, 326] width 1298 height 653
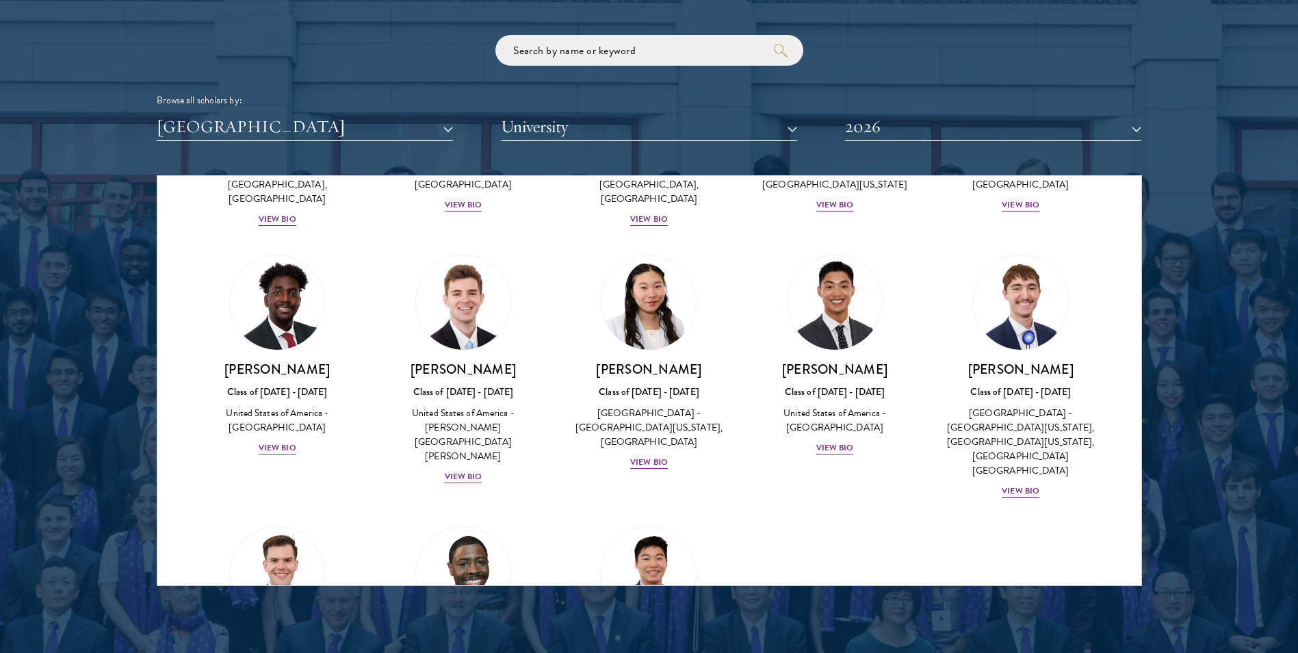
scroll to position [2517, 0]
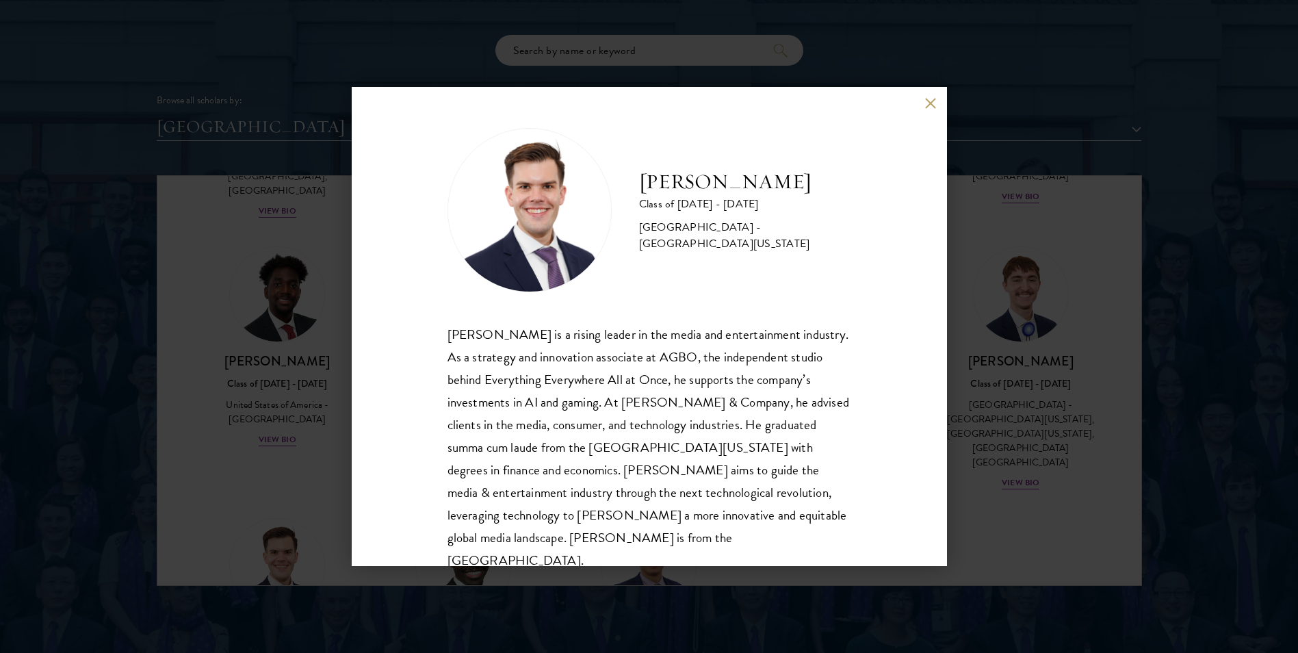
scroll to position [24, 0]
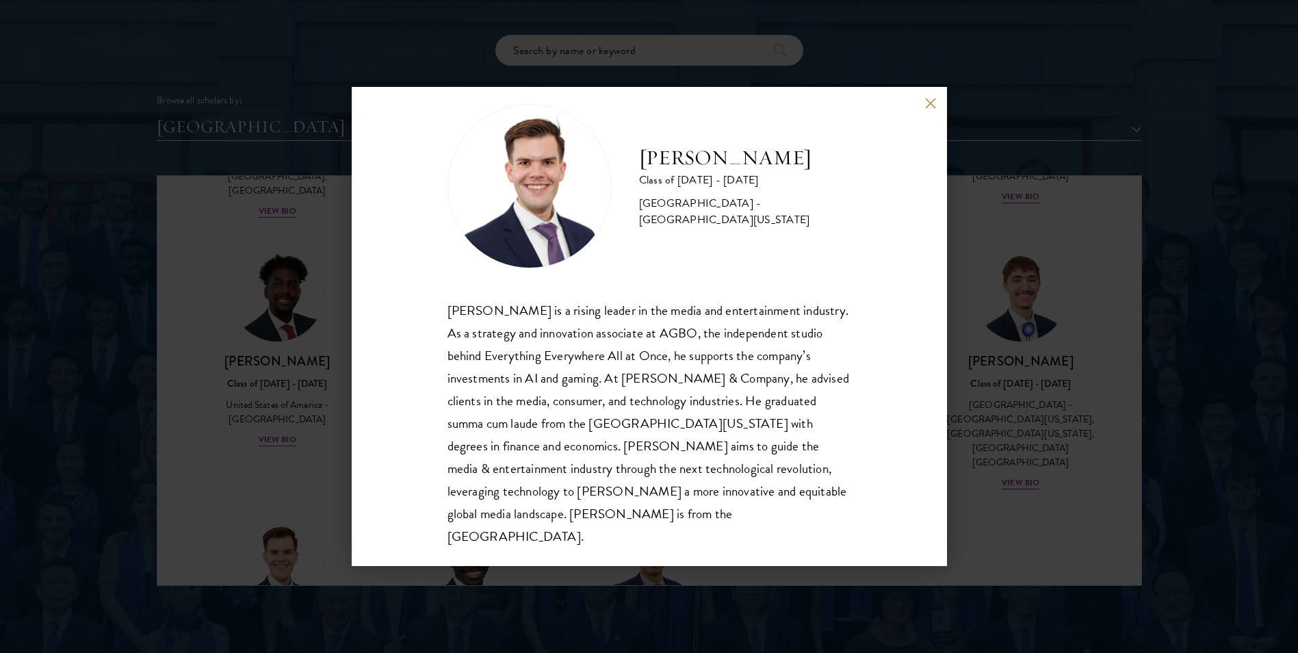
click at [353, 327] on div "[PERSON_NAME] Class of [DATE] - [DATE] [GEOGRAPHIC_DATA] - [GEOGRAPHIC_DATA][US…" at bounding box center [649, 326] width 595 height 479
click at [332, 328] on div "[PERSON_NAME] Class of [DATE] - [DATE] [GEOGRAPHIC_DATA] - [GEOGRAPHIC_DATA][US…" at bounding box center [649, 326] width 1298 height 653
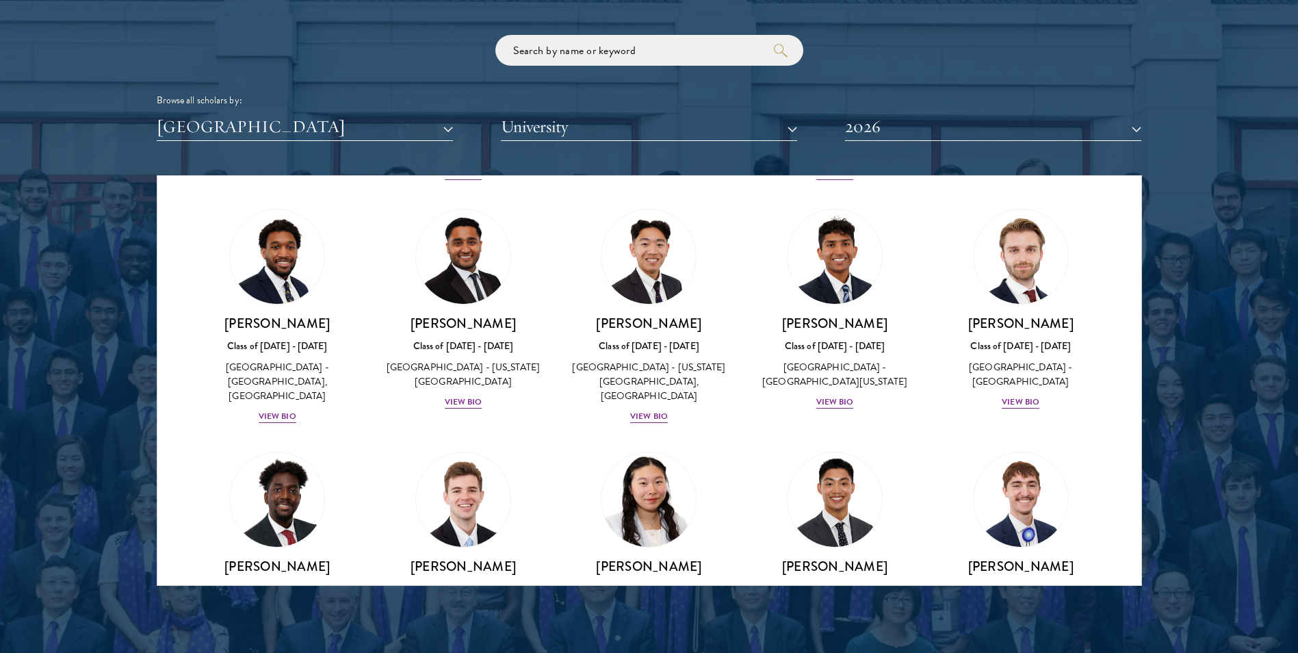
scroll to position [2106, 0]
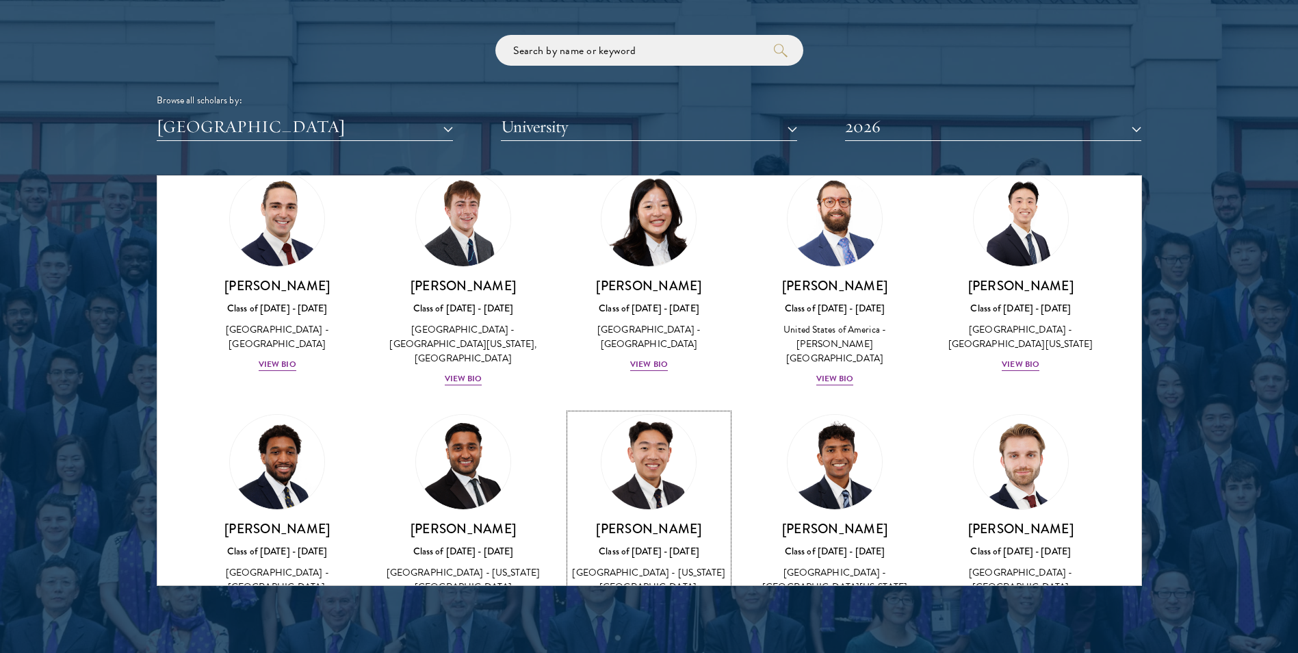
click at [635, 615] on div "View Bio" at bounding box center [649, 621] width 38 height 13
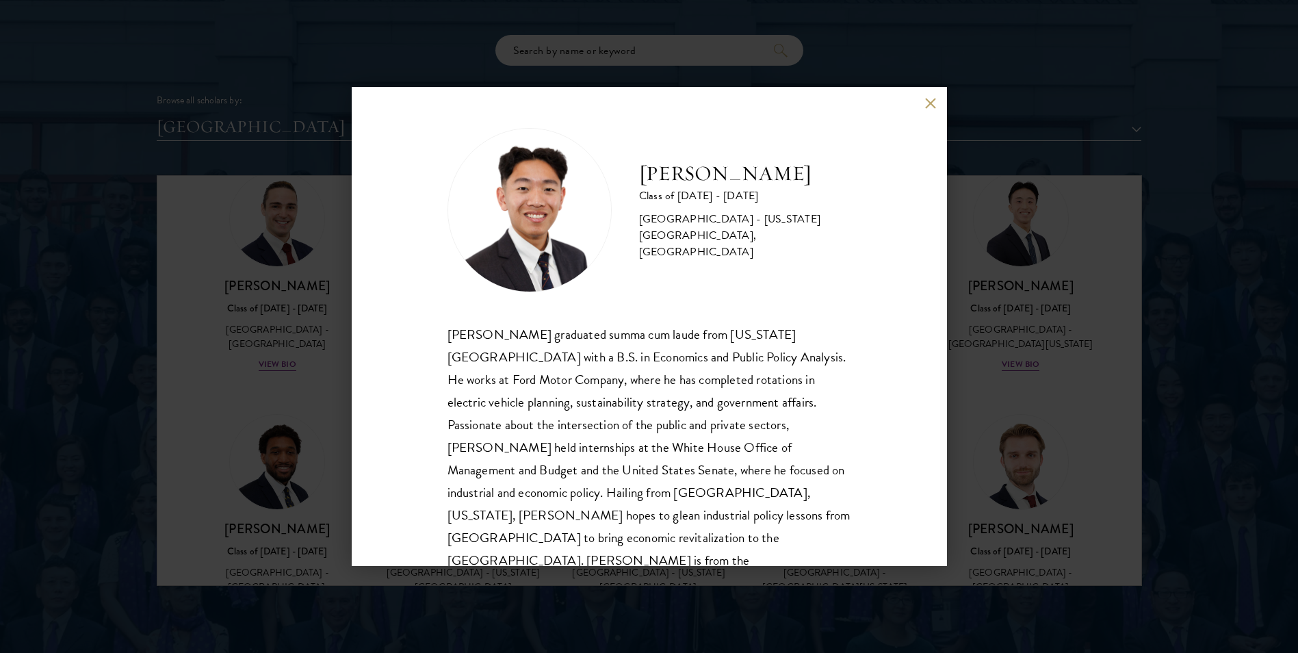
click at [1207, 343] on div "[PERSON_NAME] Class of [DATE] - [DATE] [GEOGRAPHIC_DATA] - [US_STATE][GEOGRAPHI…" at bounding box center [649, 326] width 1298 height 653
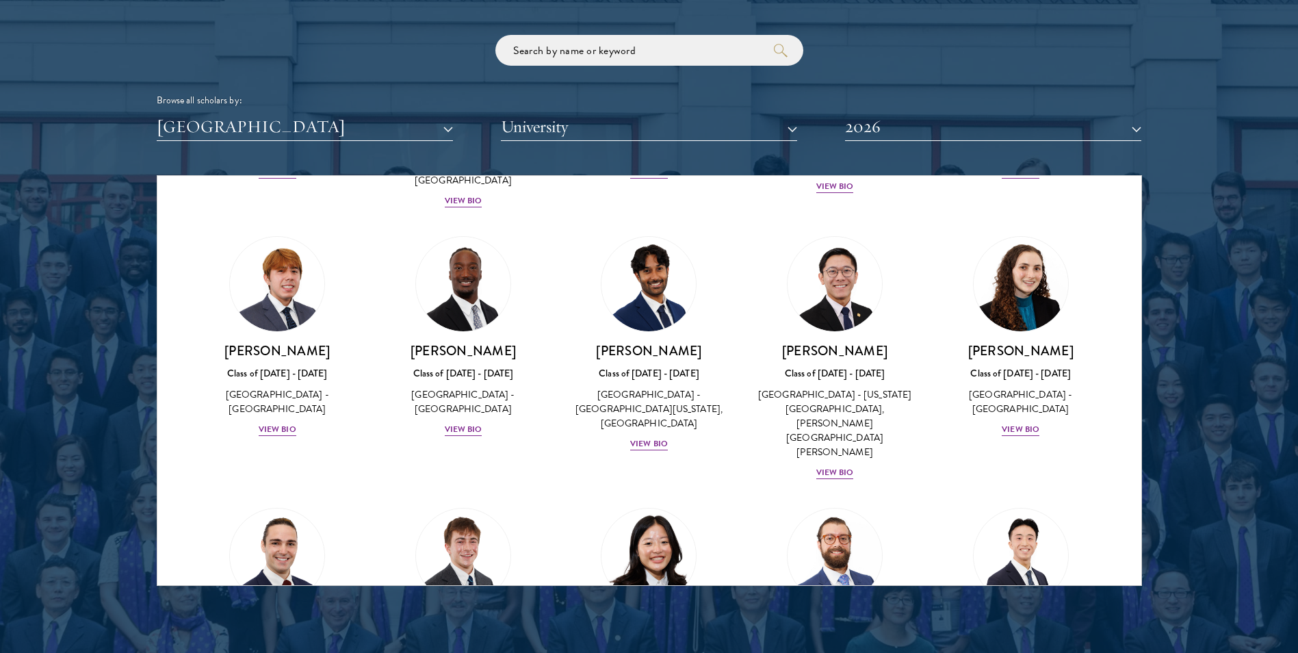
scroll to position [1870, 0]
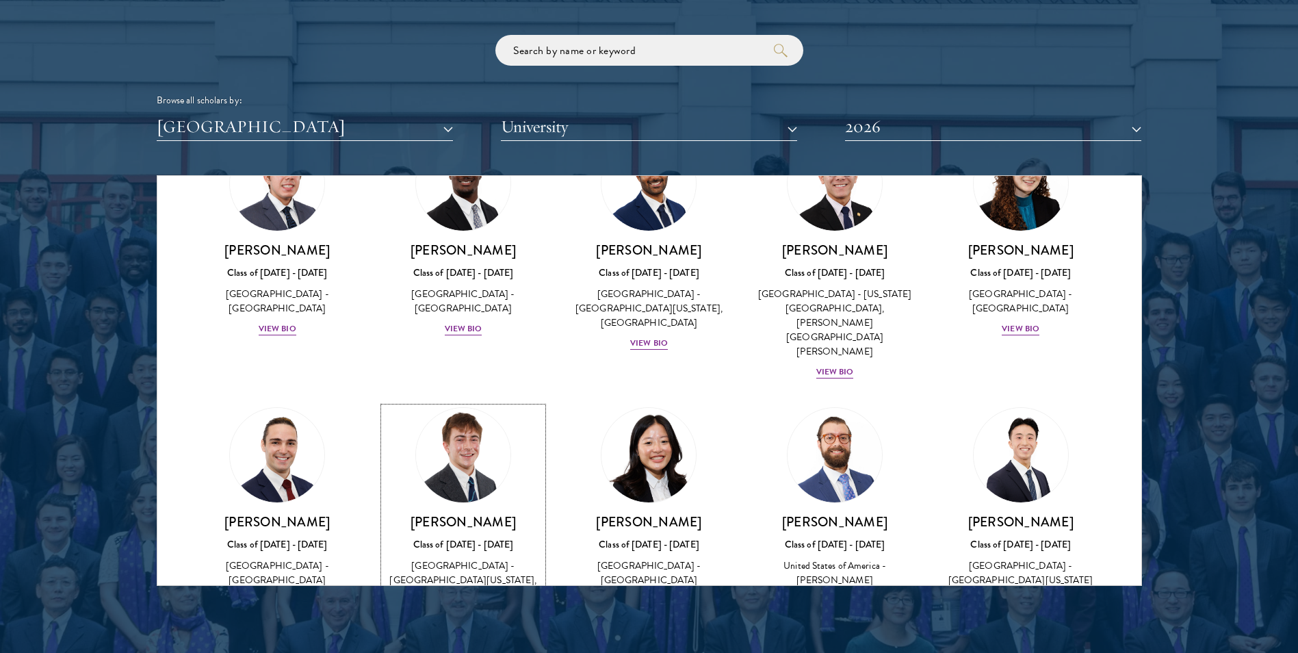
click at [476, 608] on div "View Bio" at bounding box center [464, 614] width 38 height 13
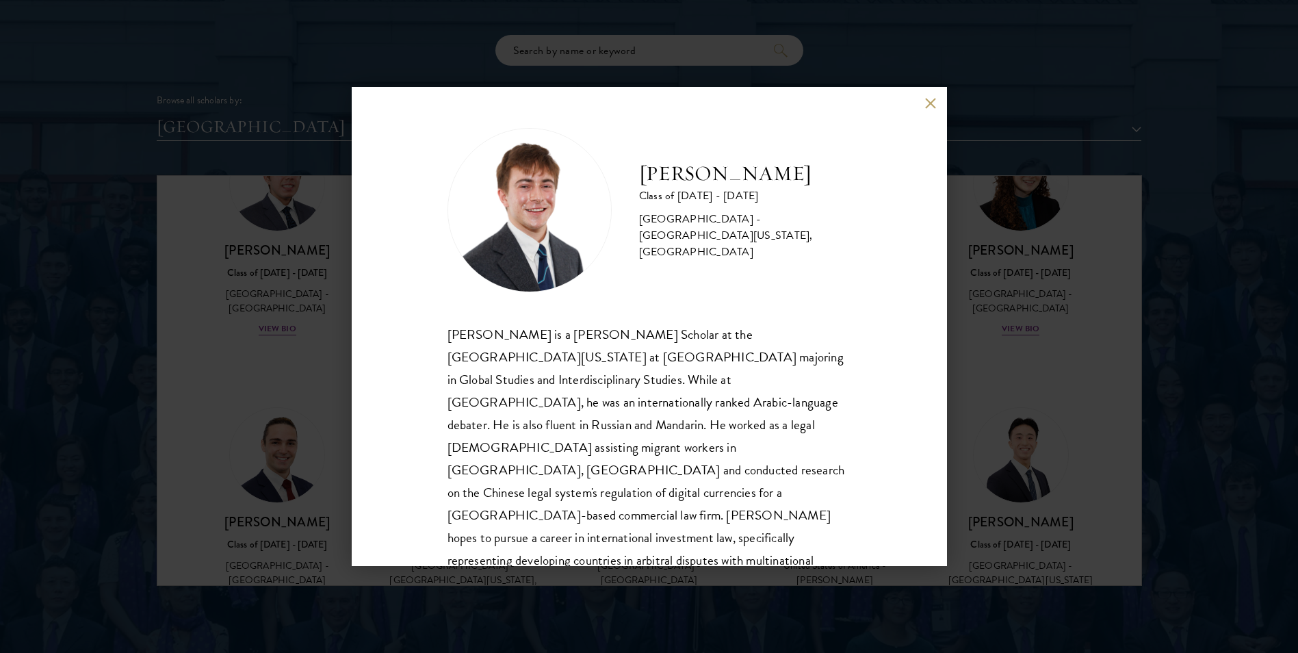
click at [1222, 337] on div "[PERSON_NAME] Class of [DATE] - [DATE] [GEOGRAPHIC_DATA] - [GEOGRAPHIC_DATA][US…" at bounding box center [649, 326] width 1298 height 653
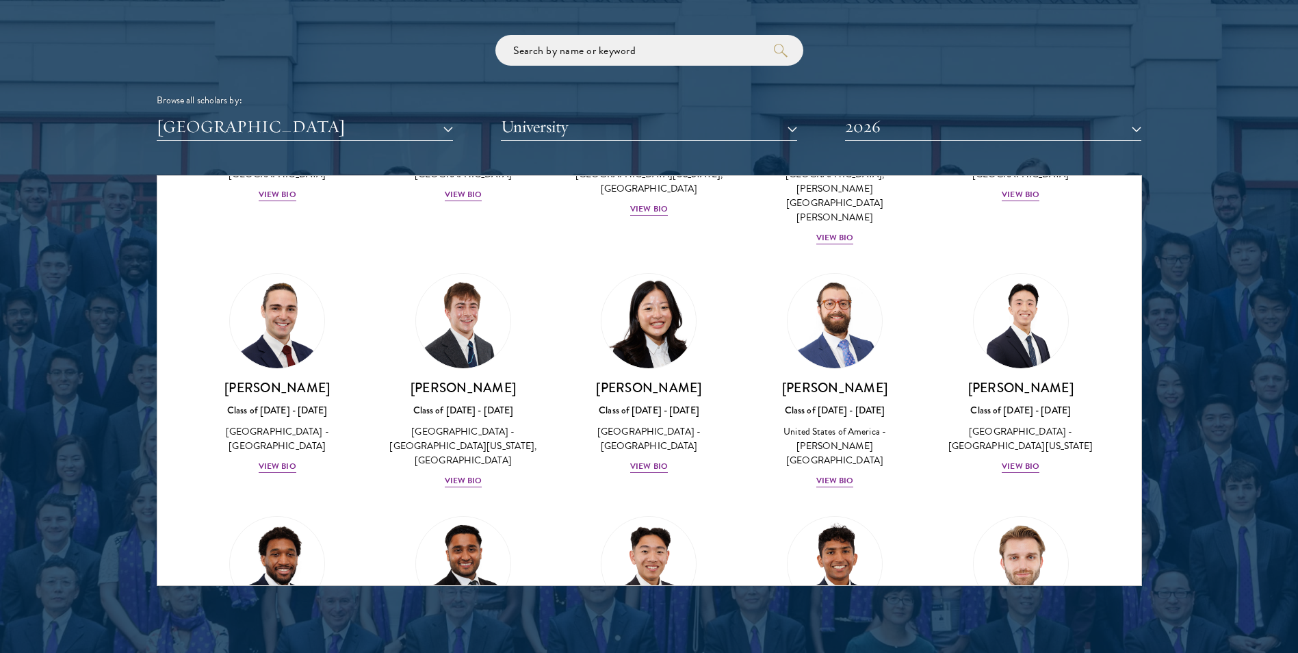
scroll to position [2517, 0]
